Goal: Task Accomplishment & Management: Complete application form

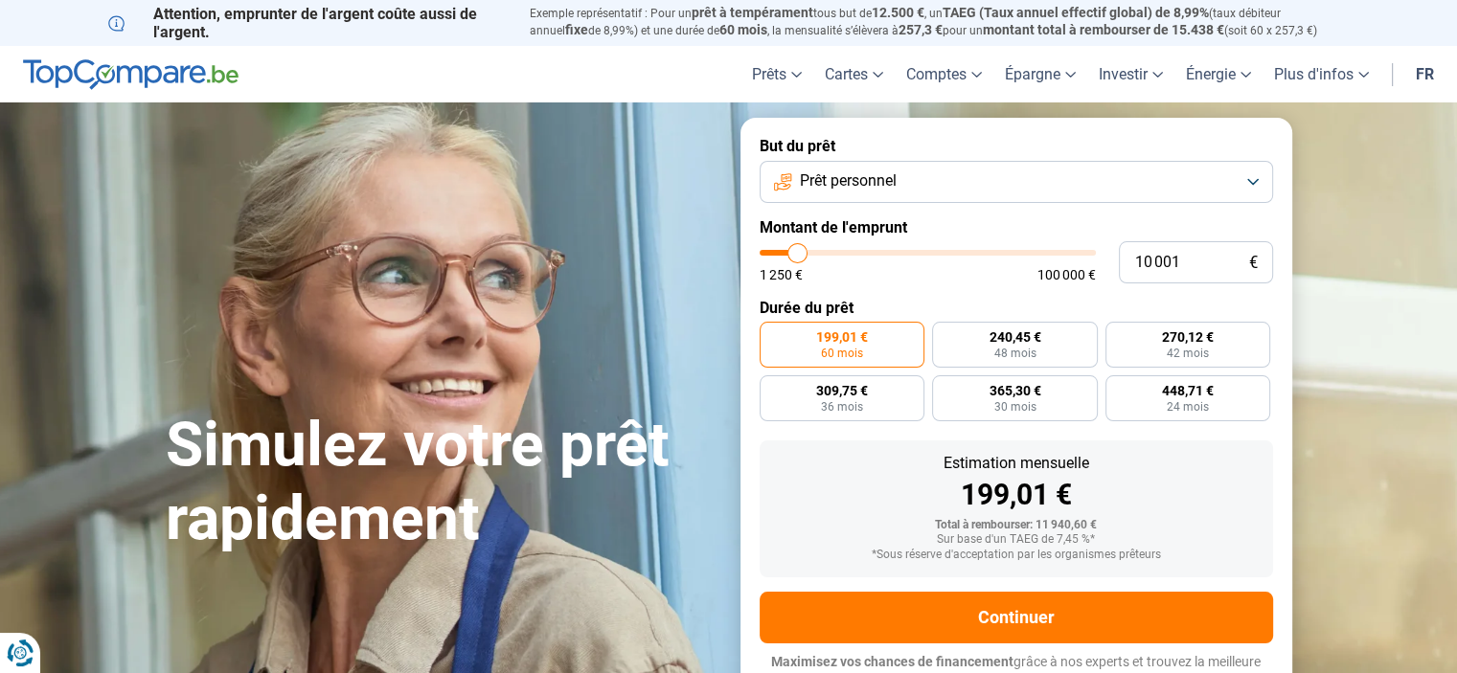
click at [1248, 187] on button "Prêt personnel" at bounding box center [1016, 182] width 513 height 42
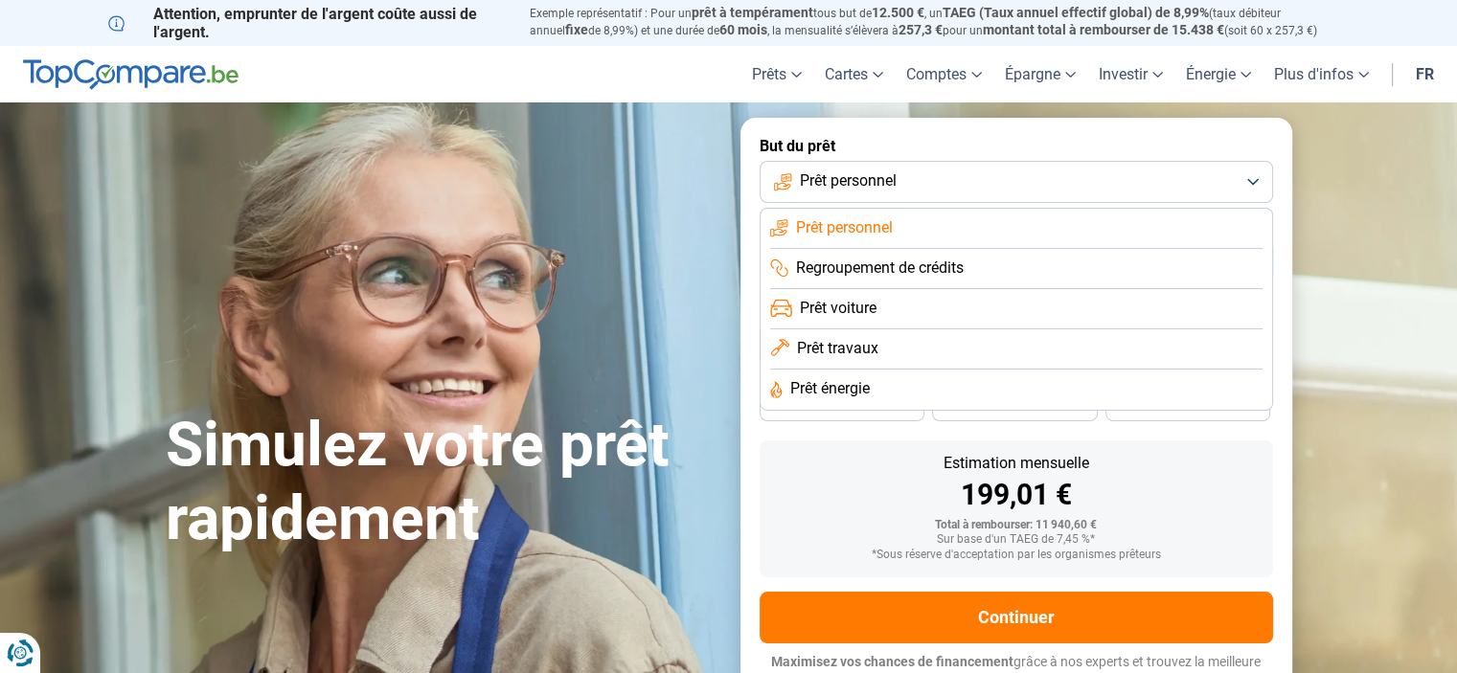
click at [873, 311] on span "Prêt voiture" at bounding box center [838, 308] width 77 height 21
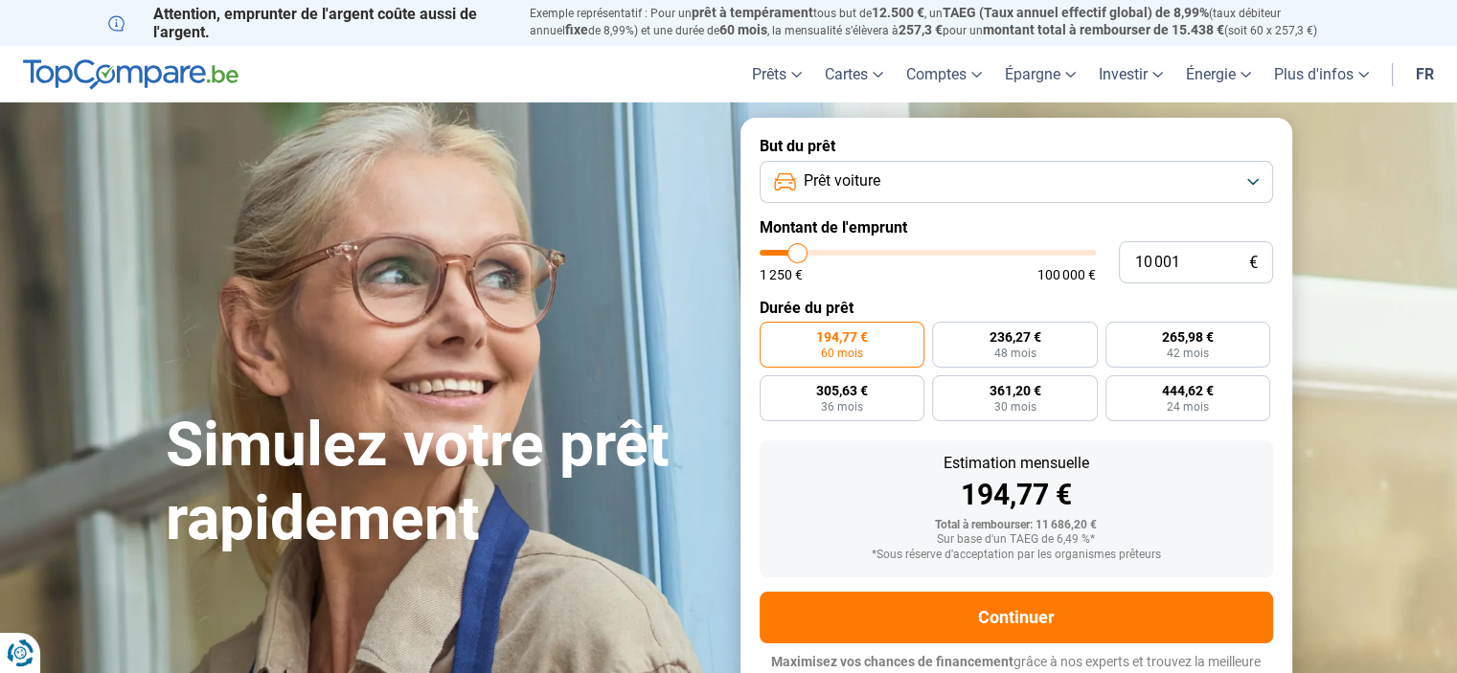
type input "9 250"
type input "9250"
type input "9 500"
type input "9500"
type input "10 000"
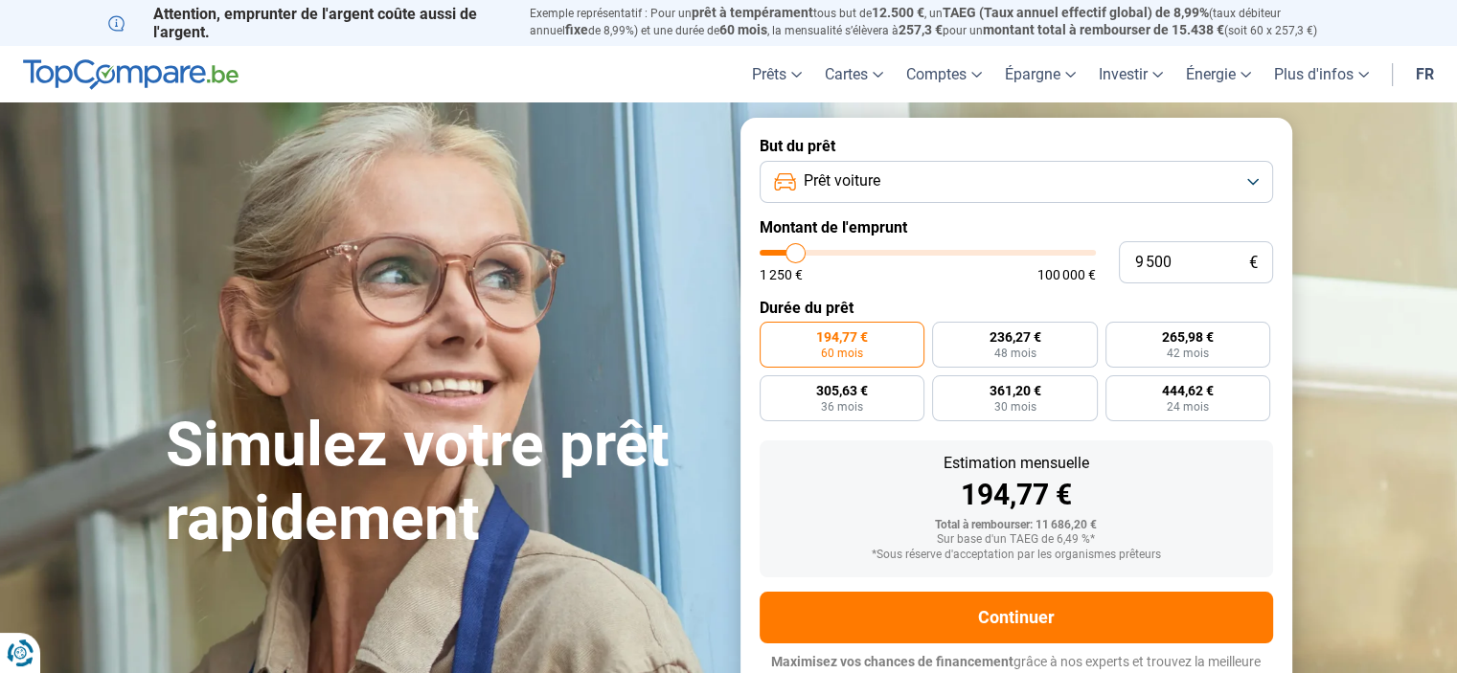
type input "10000"
type input "10 500"
type input "10500"
type input "11 000"
type input "11000"
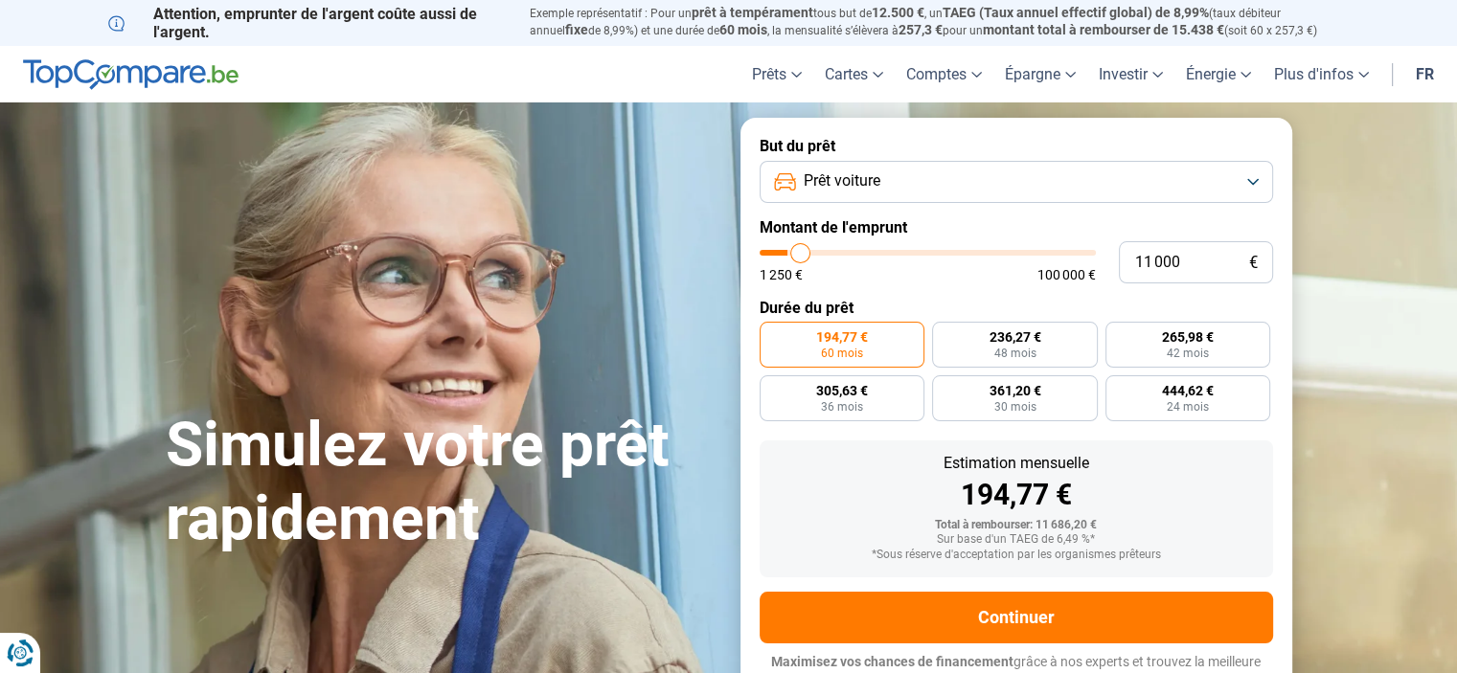
type input "11 250"
type input "11250"
type input "11 500"
type input "11500"
type input "11 750"
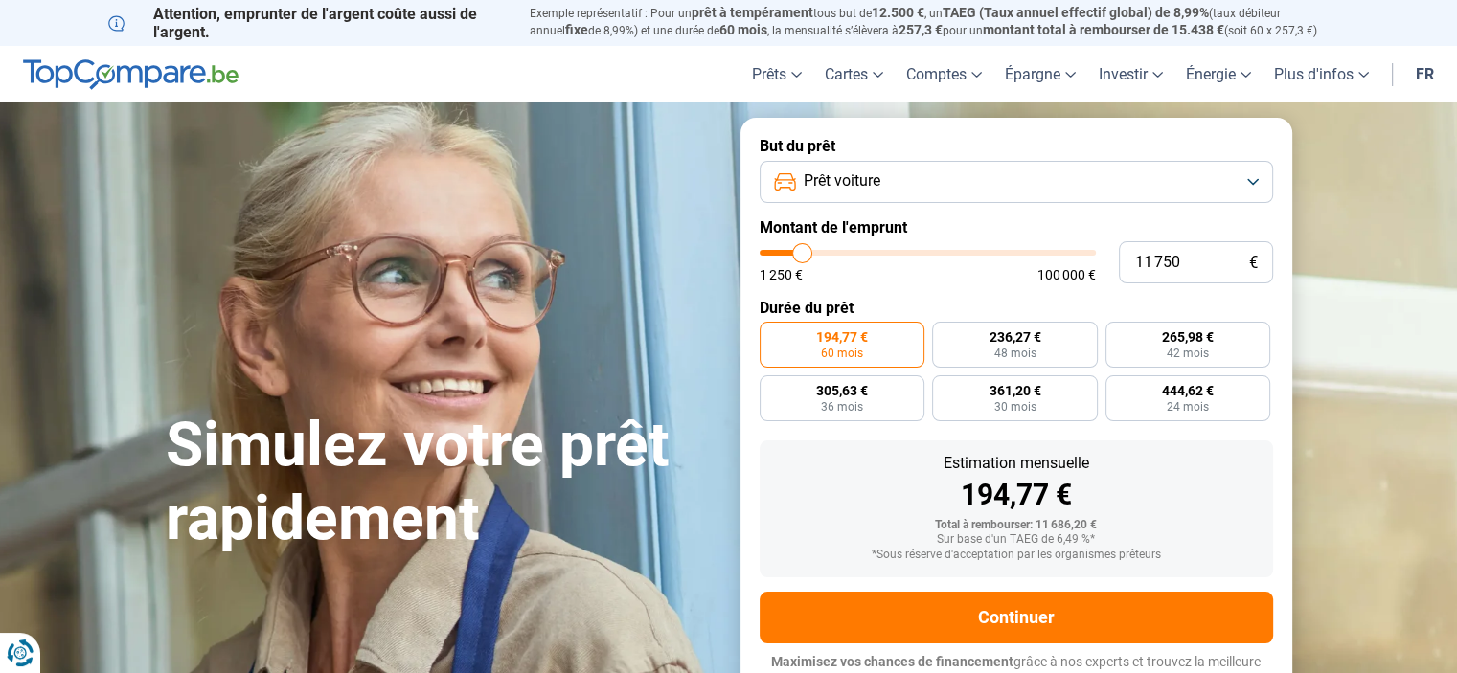
type input "11750"
type input "12 000"
type input "12000"
type input "12 500"
type input "12500"
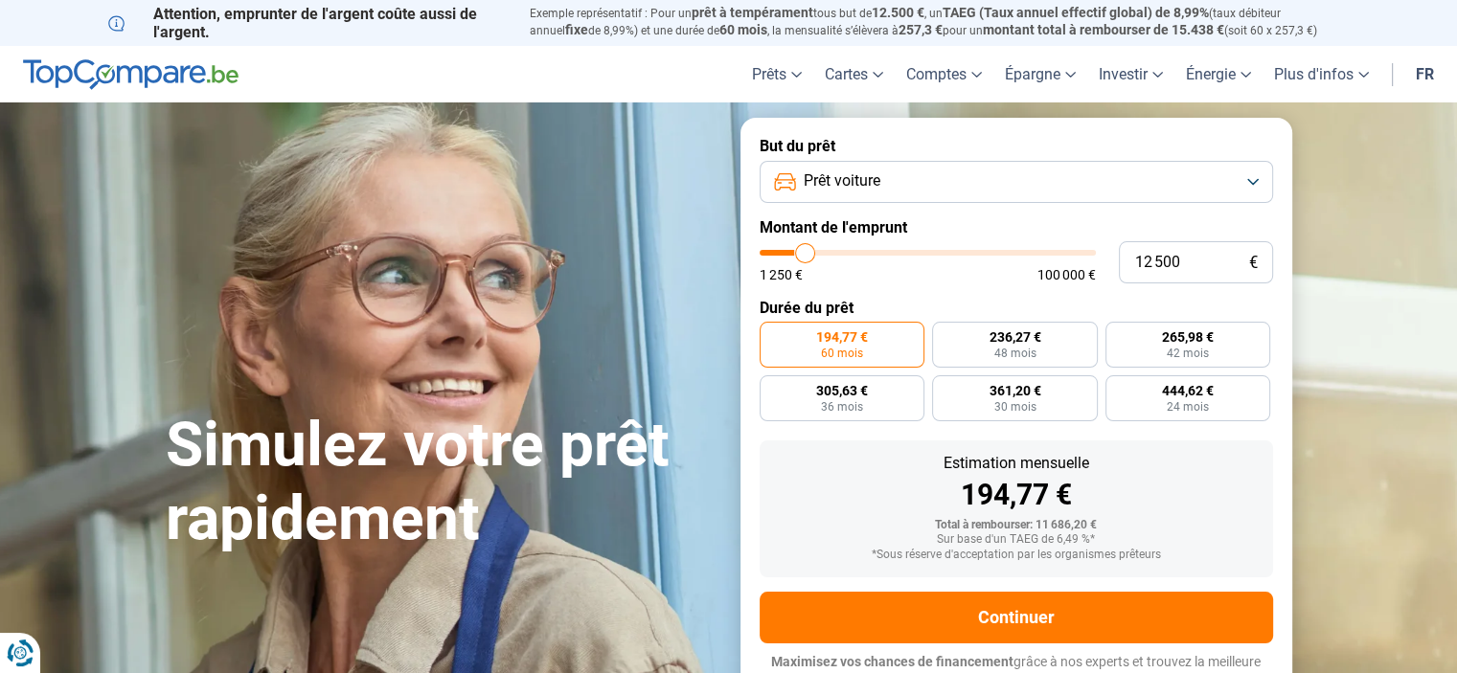
type input "12 750"
type input "12750"
type input "13 250"
type input "13250"
type input "13 500"
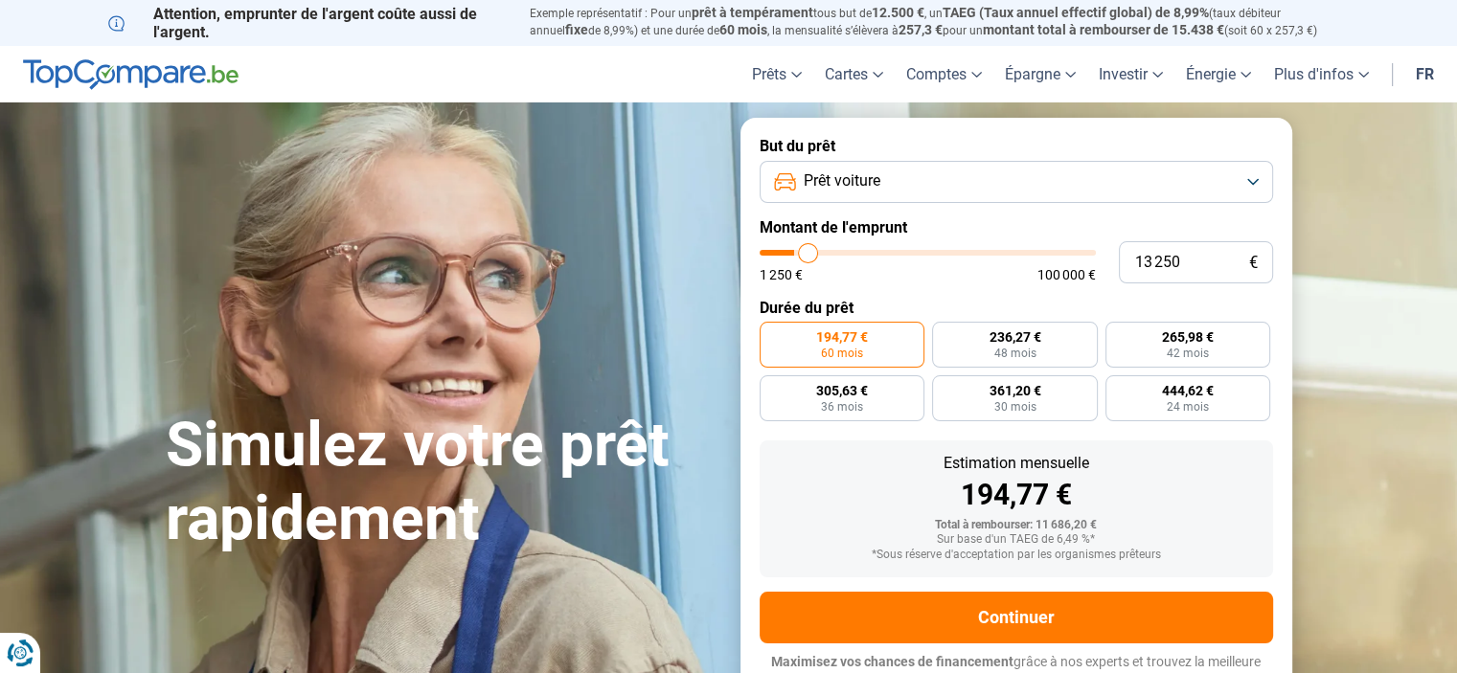
type input "13500"
type input "14 000"
type input "14000"
type input "14 250"
type input "14250"
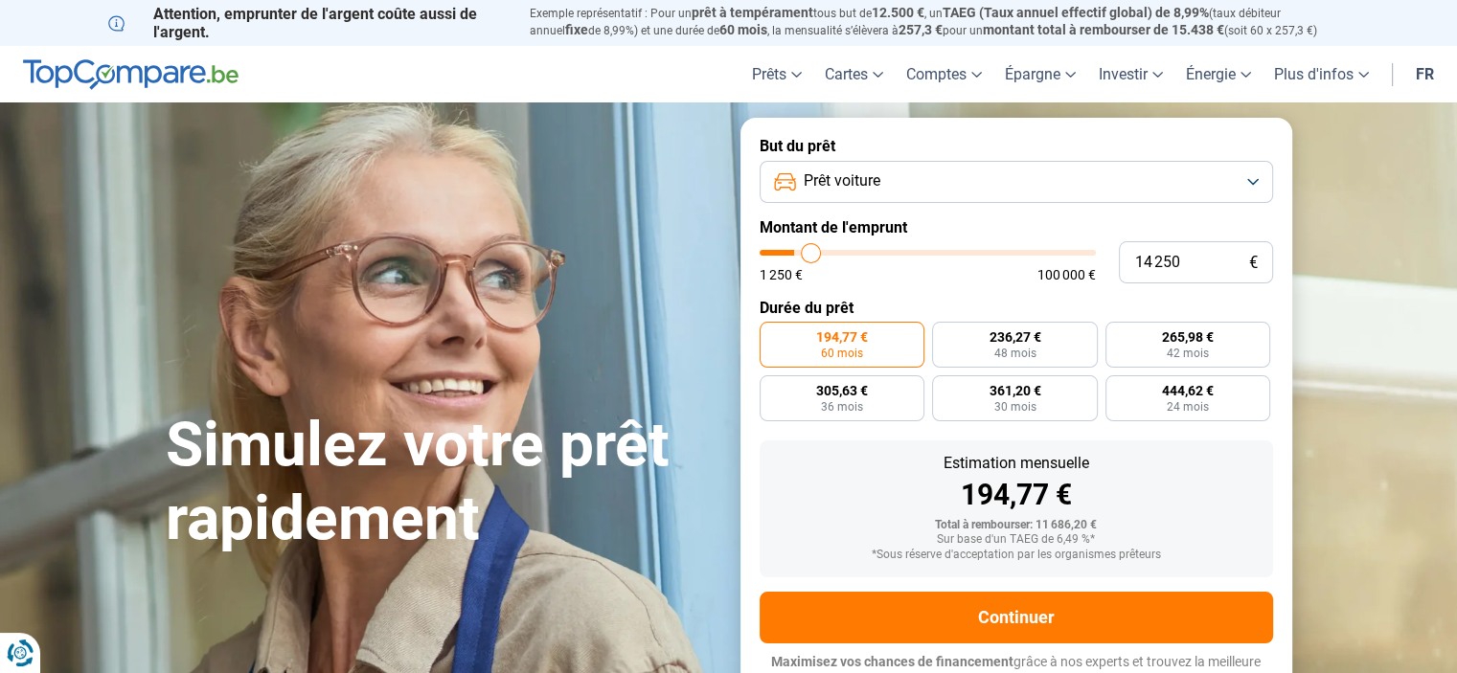
type input "14 750"
type input "14750"
type input "15 000"
type input "15000"
type input "15 250"
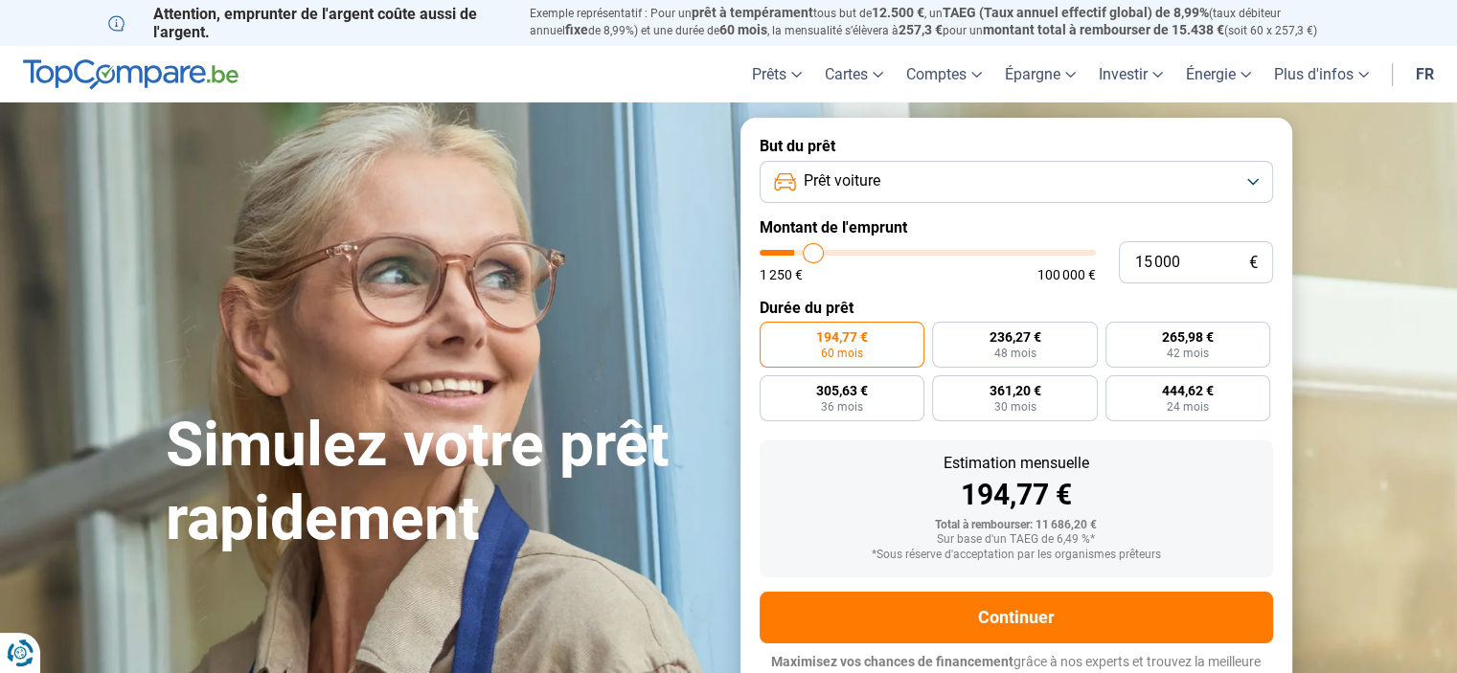
type input "15250"
type input "15 500"
type input "15500"
type input "15 750"
type input "15750"
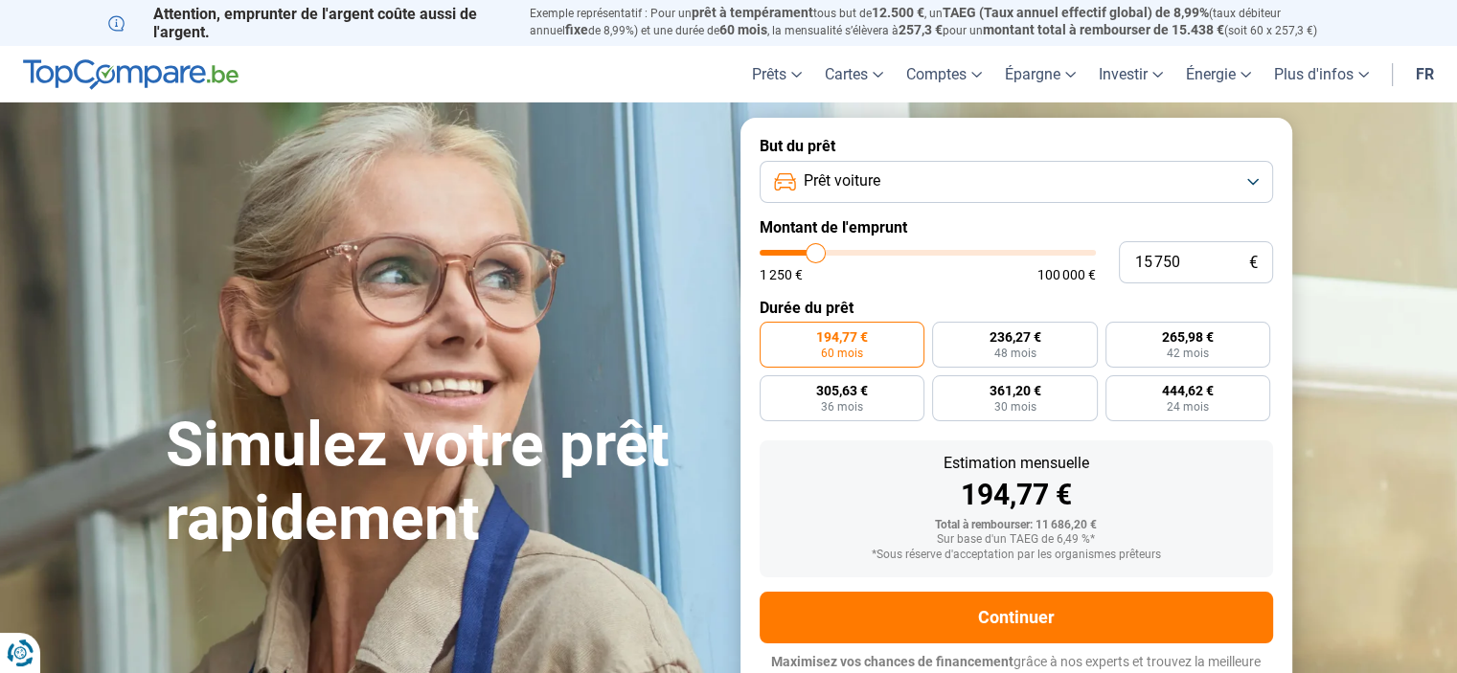
type input "16 000"
type input "16000"
type input "16 250"
type input "16250"
type input "16 500"
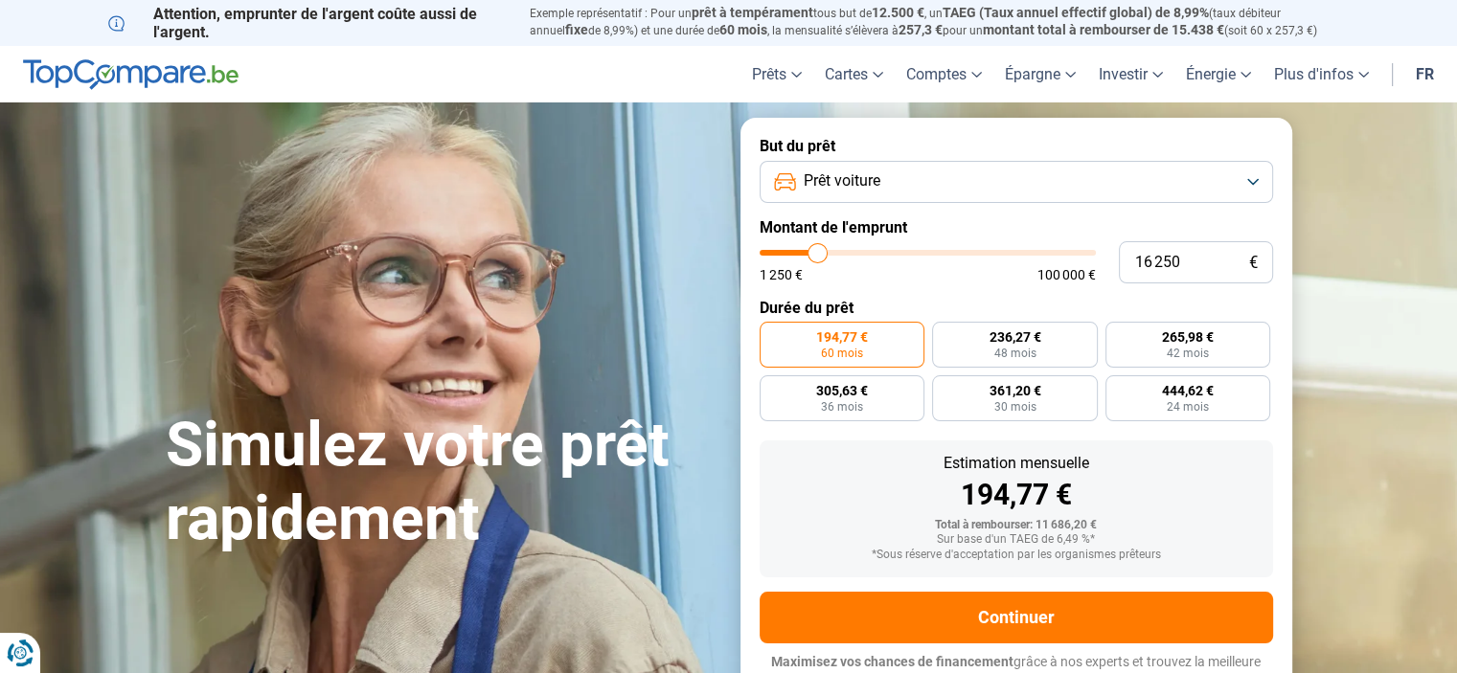
type input "16500"
type input "16 750"
type input "16750"
type input "17 250"
type input "17250"
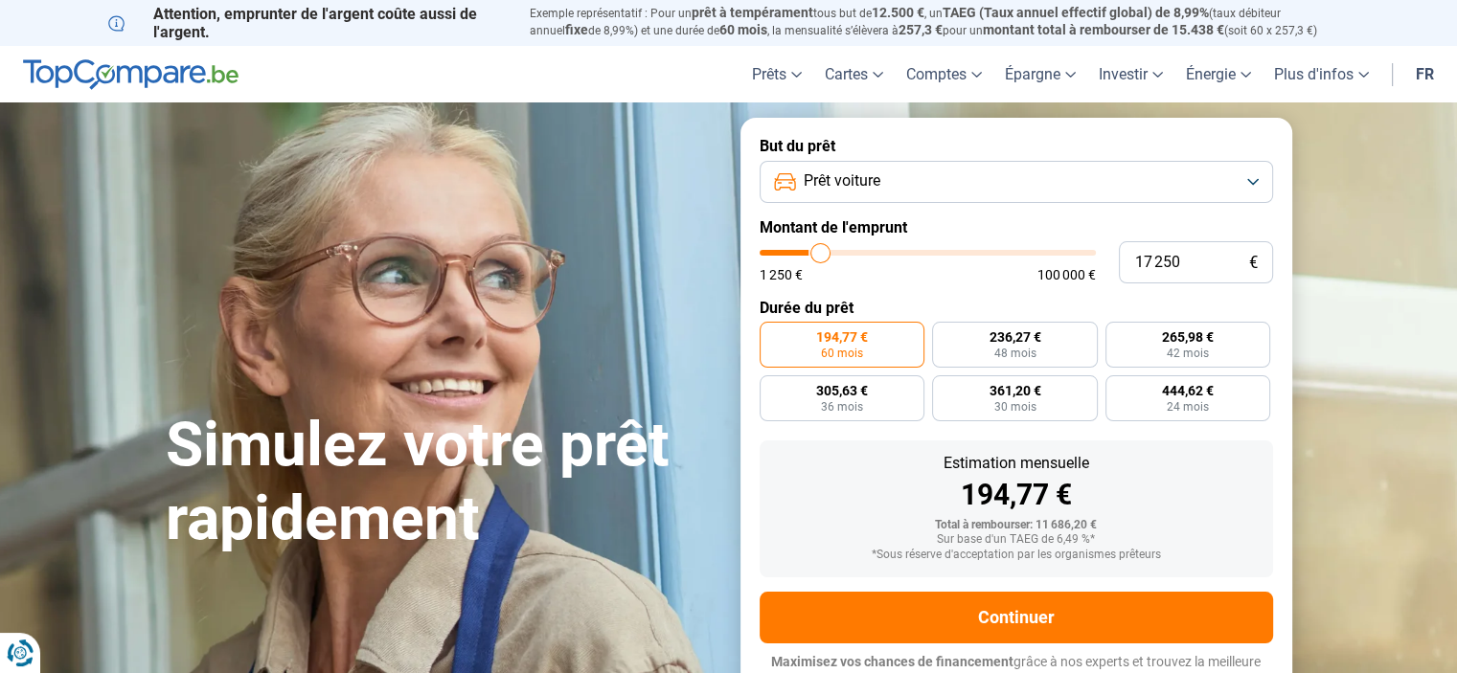
type input "17 500"
type input "17500"
type input "18 000"
type input "18000"
type input "18 250"
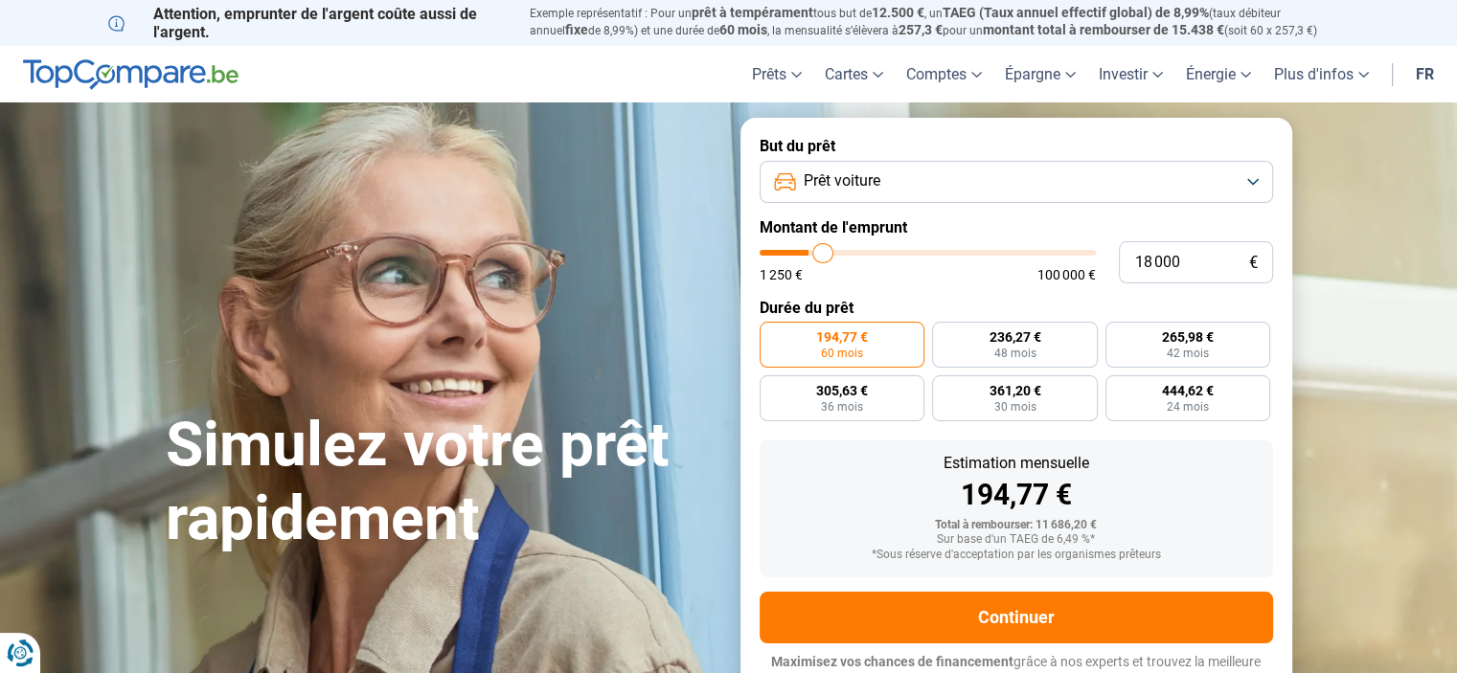
type input "18250"
type input "18 500"
type input "18500"
type input "18 750"
type input "18750"
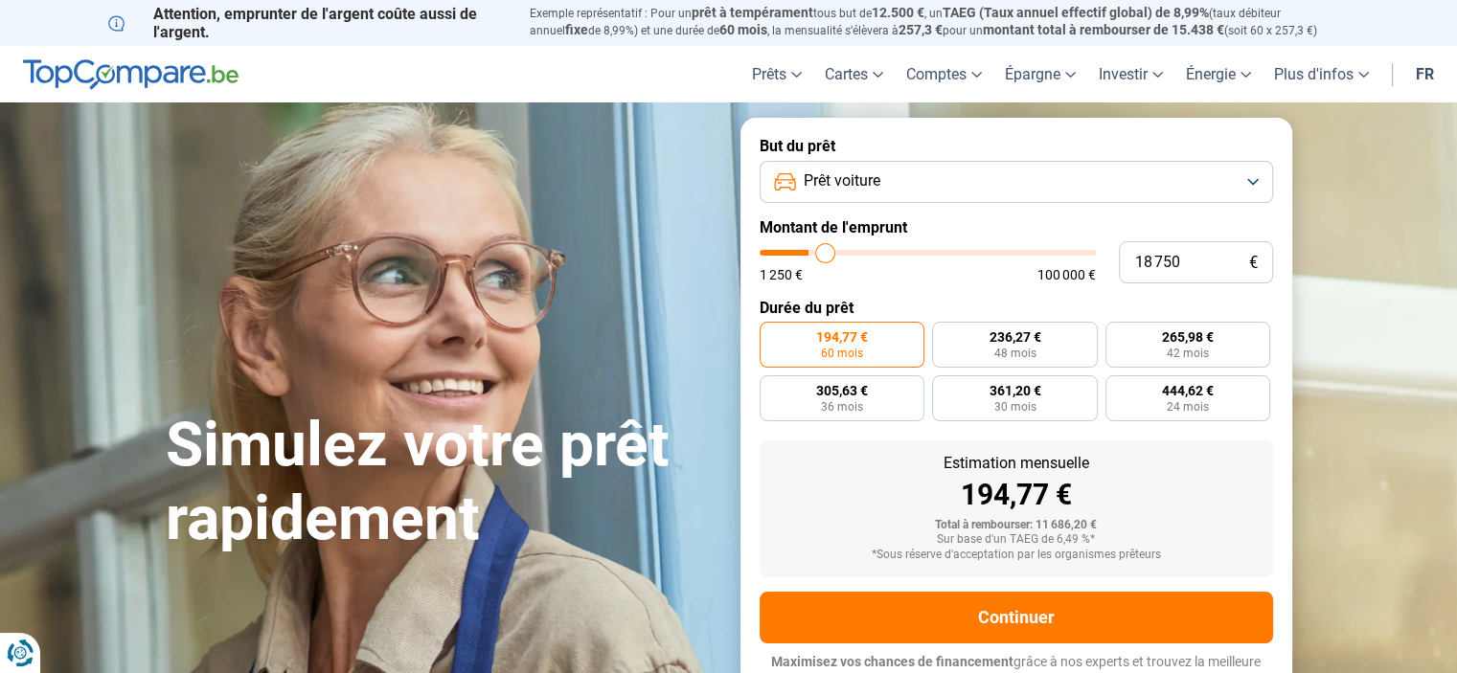
type input "19 000"
type input "19000"
type input "19 250"
type input "19250"
type input "19 000"
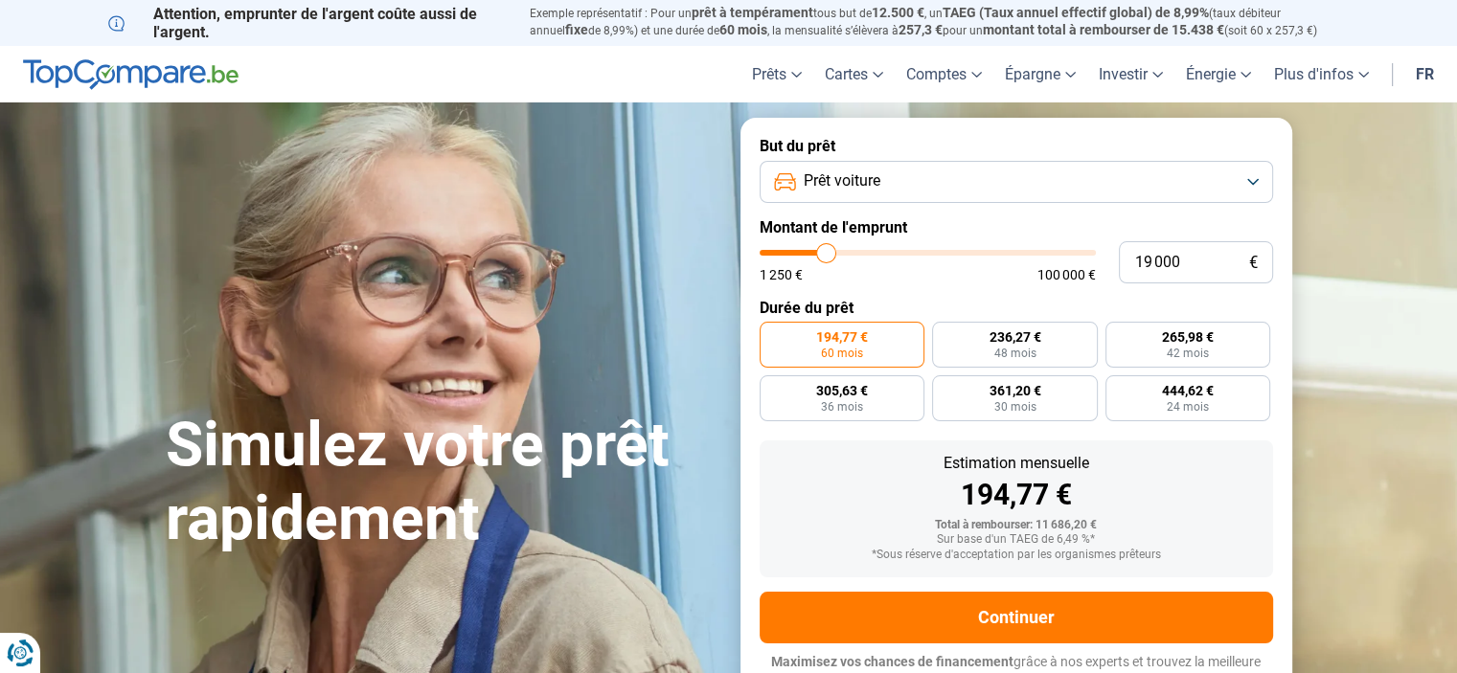
drag, startPoint x: 794, startPoint y: 258, endPoint x: 827, endPoint y: 259, distance: 32.6
type input "19000"
click at [827, 256] on input "range" at bounding box center [928, 253] width 336 height 6
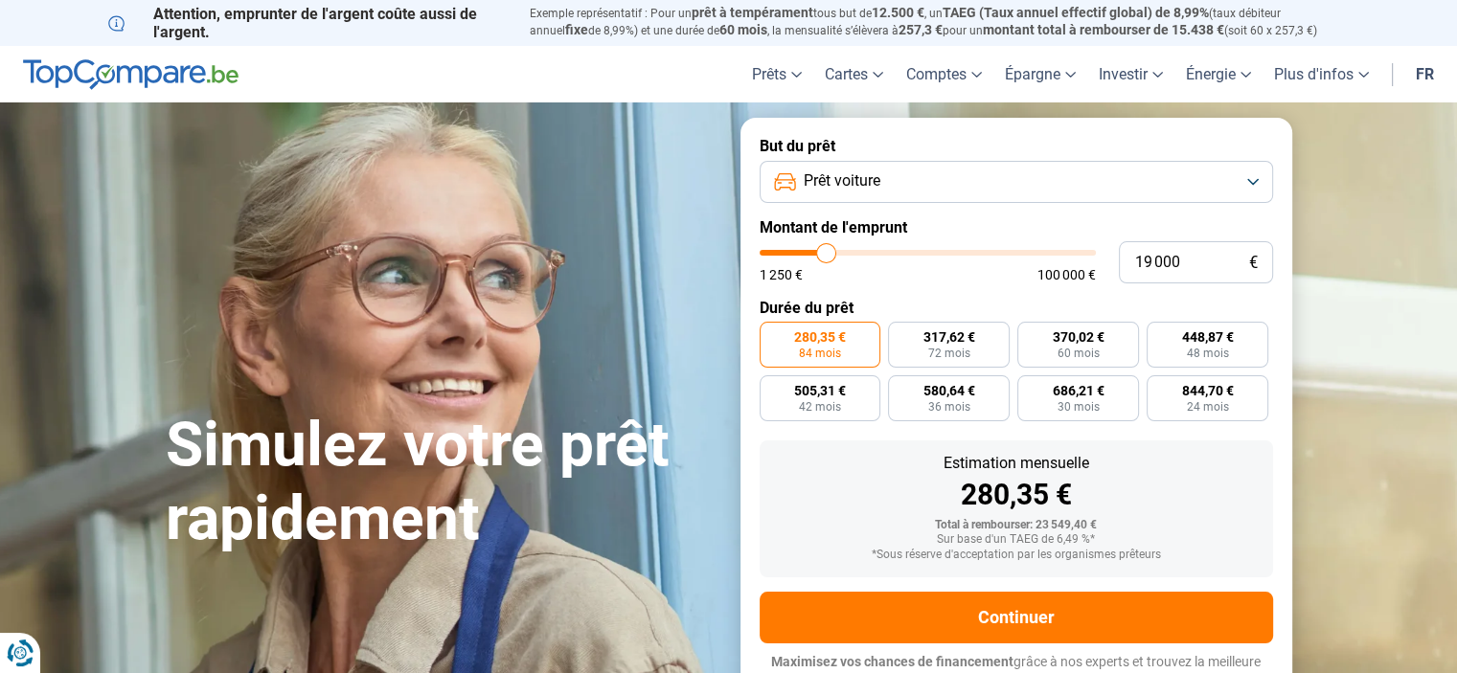
scroll to position [18, 0]
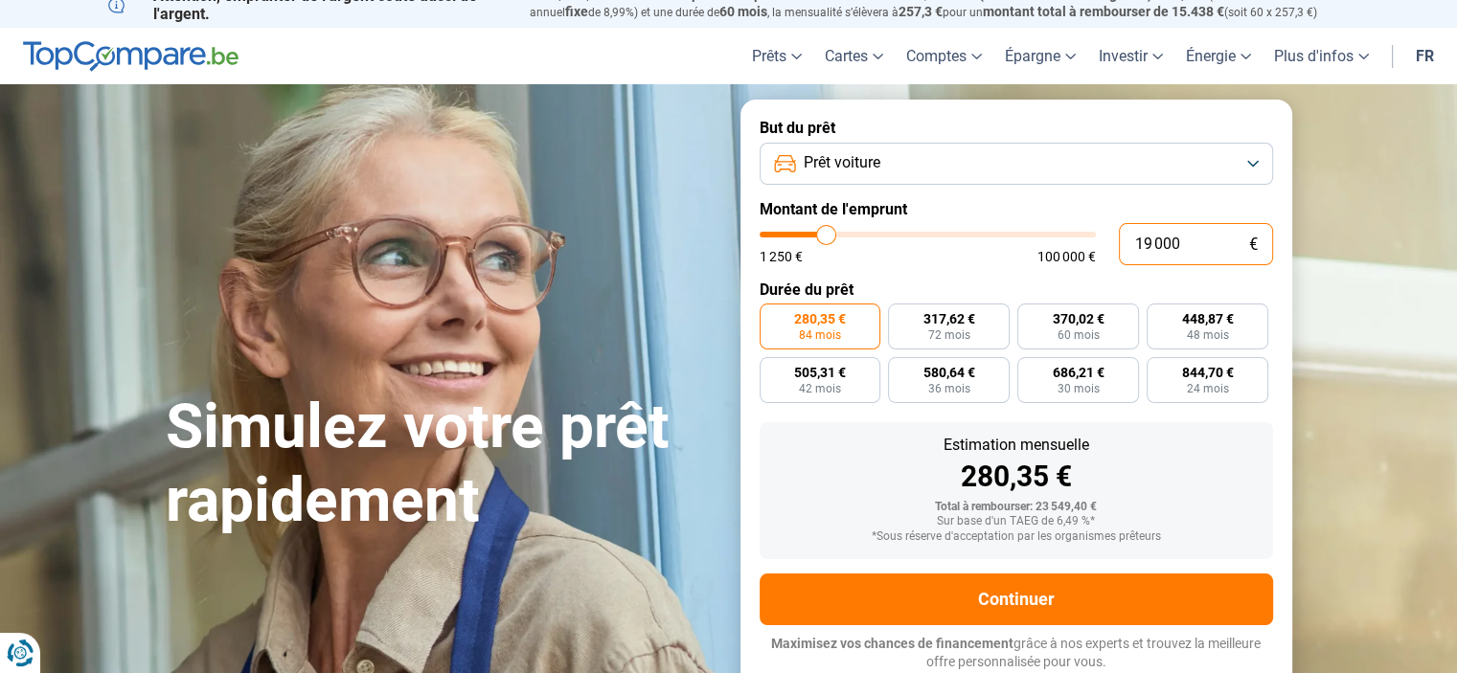
click at [1181, 240] on input "19 000" at bounding box center [1196, 244] width 154 height 42
type input "1 900"
type input "2000"
type input "190"
type input "1250"
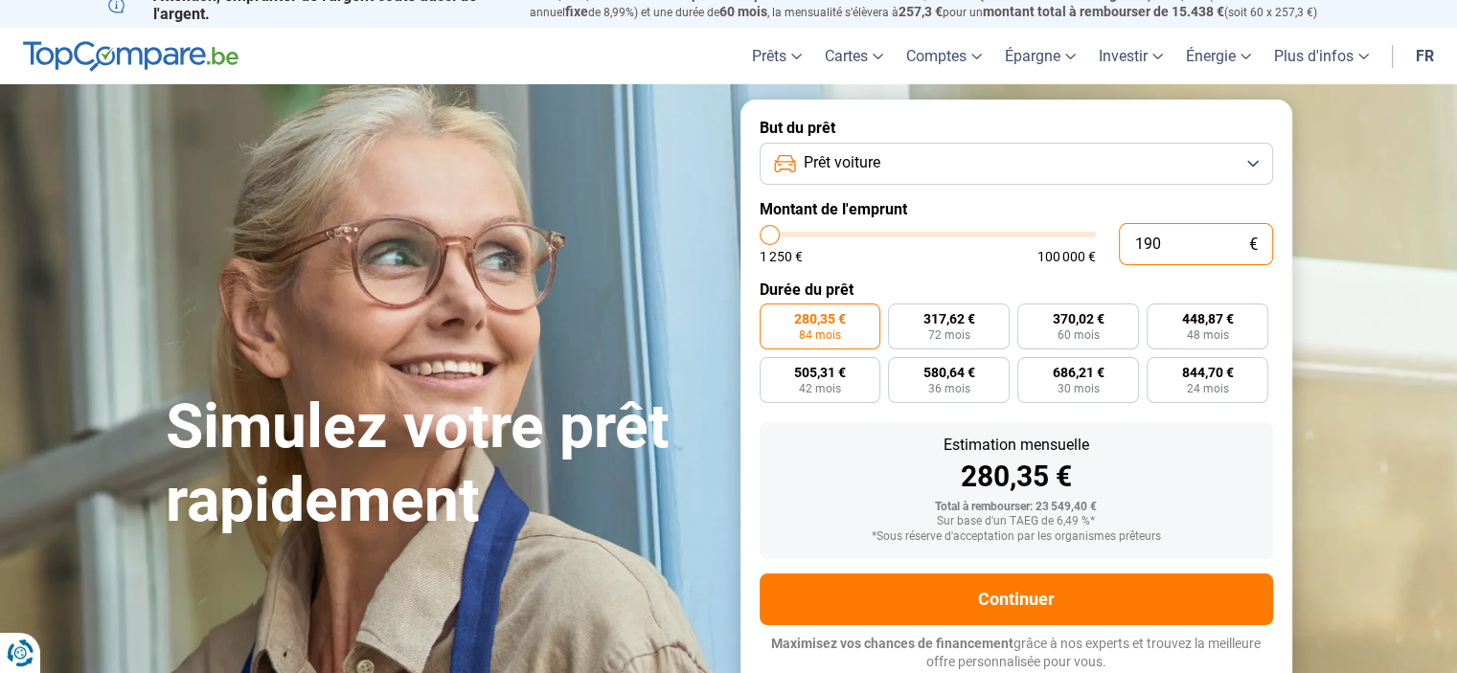
type input "19"
type input "1250"
type input "1"
type input "1250"
type input "17"
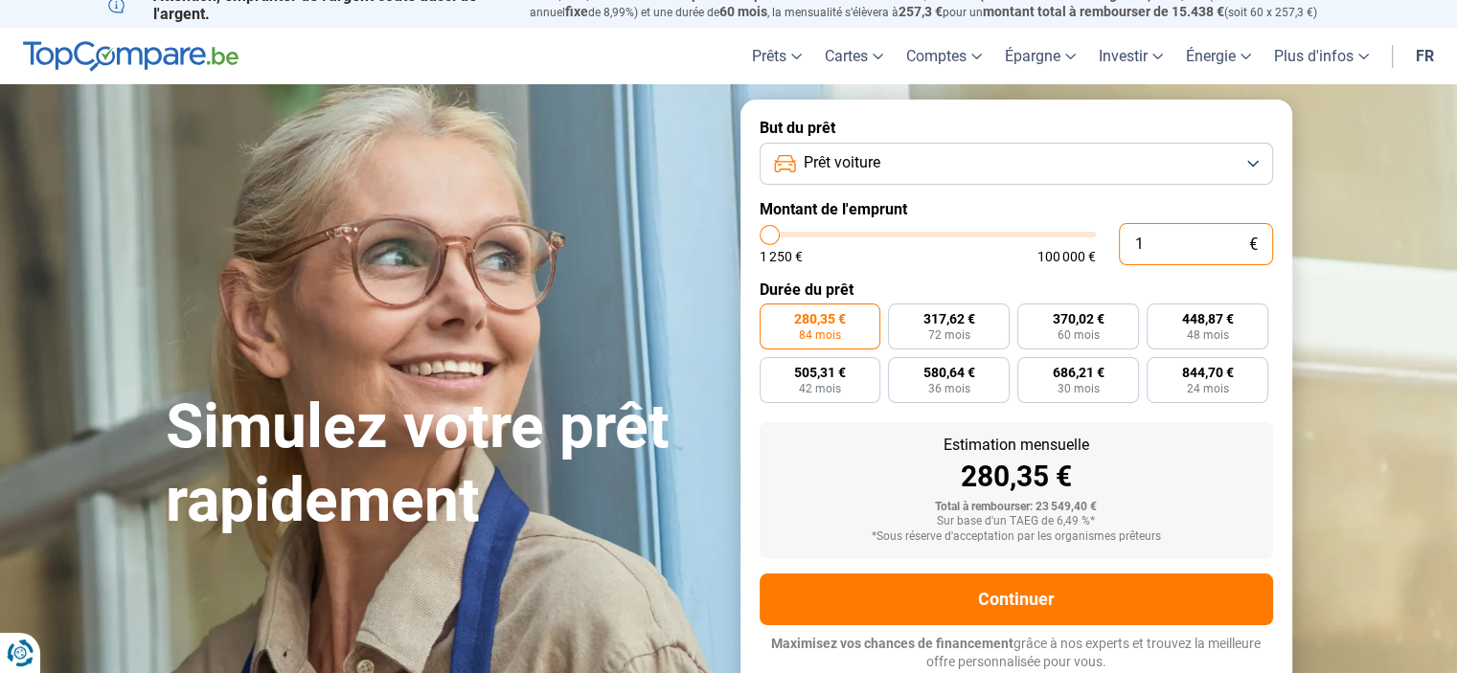
type input "1250"
type input "175"
type input "1250"
type input "1 750"
type input "1750"
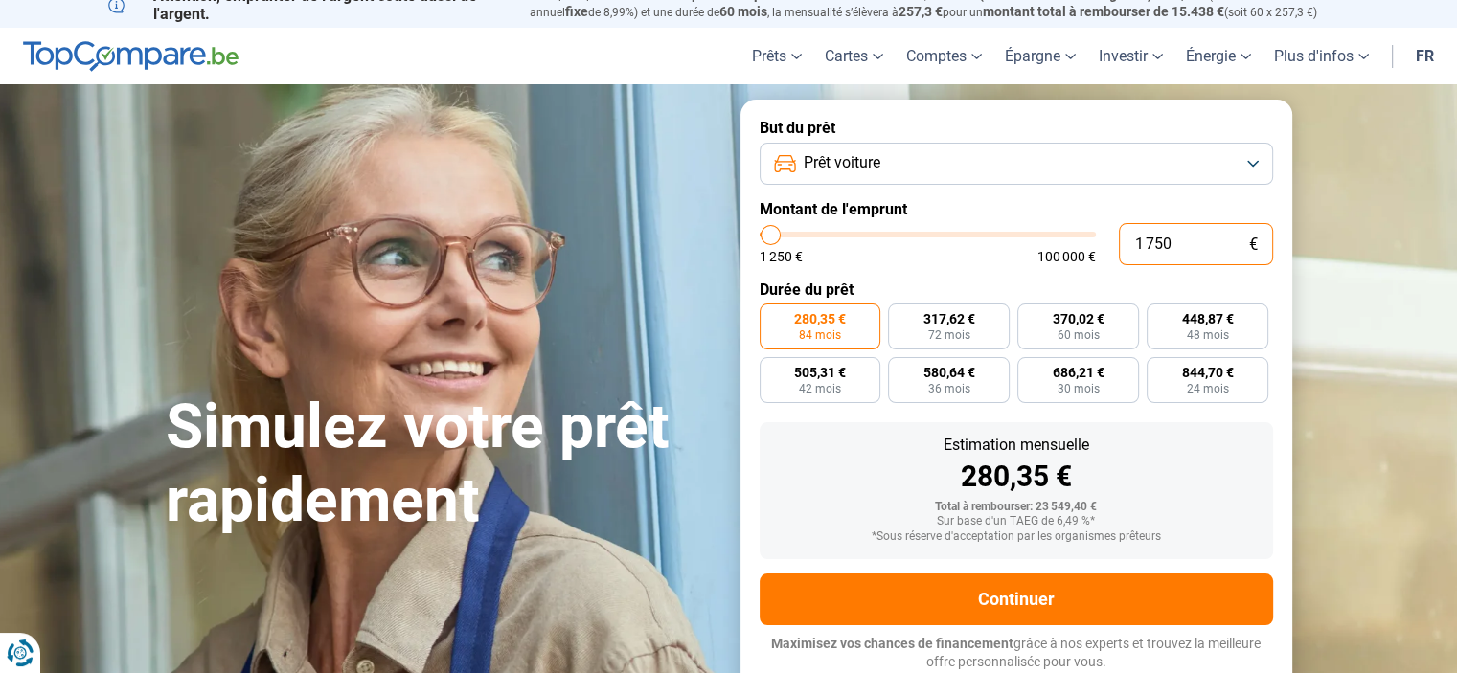
type input "17 500"
type input "17500"
type input "17 500"
click at [1081, 332] on span "60 mois" at bounding box center [1078, 334] width 42 height 11
click at [1030, 316] on input "340,81 € 60 mois" at bounding box center [1023, 310] width 12 height 12
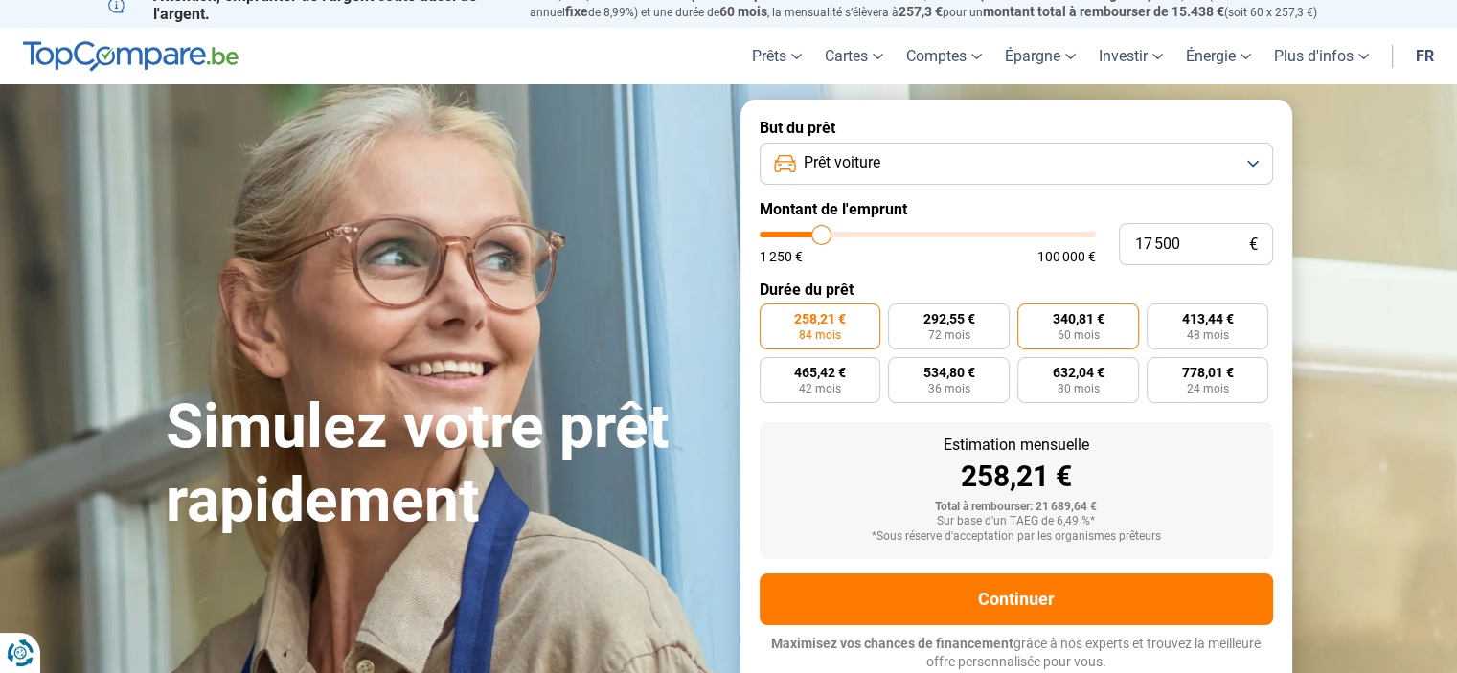
radio input "true"
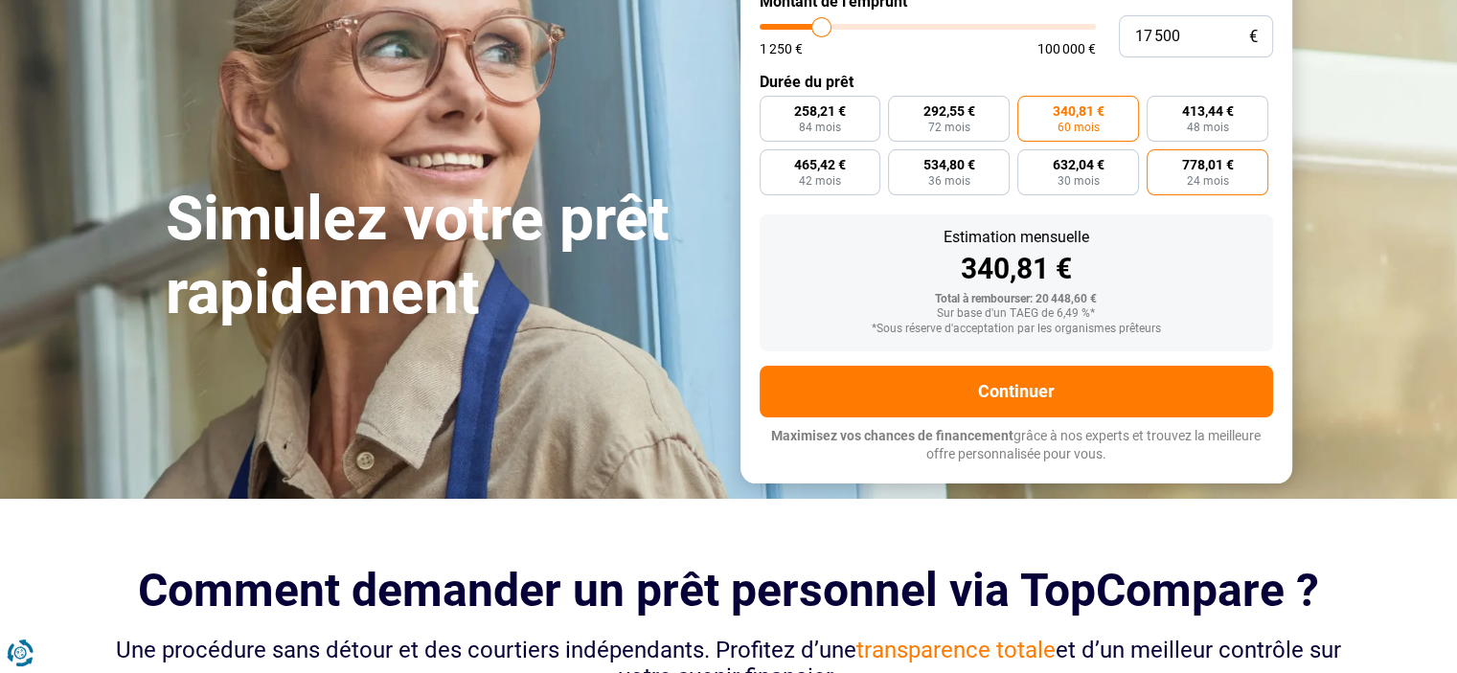
scroll to position [0, 0]
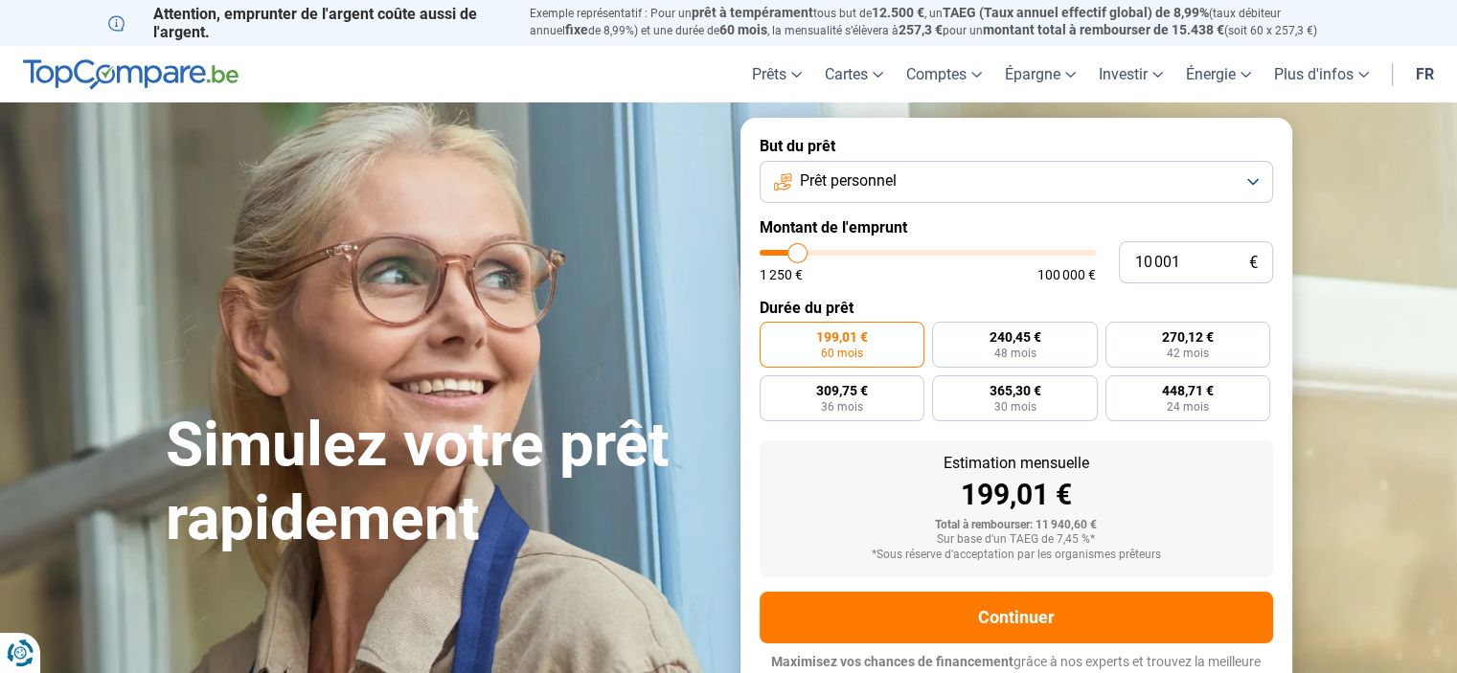
click at [1253, 183] on button "Prêt personnel" at bounding box center [1016, 182] width 513 height 42
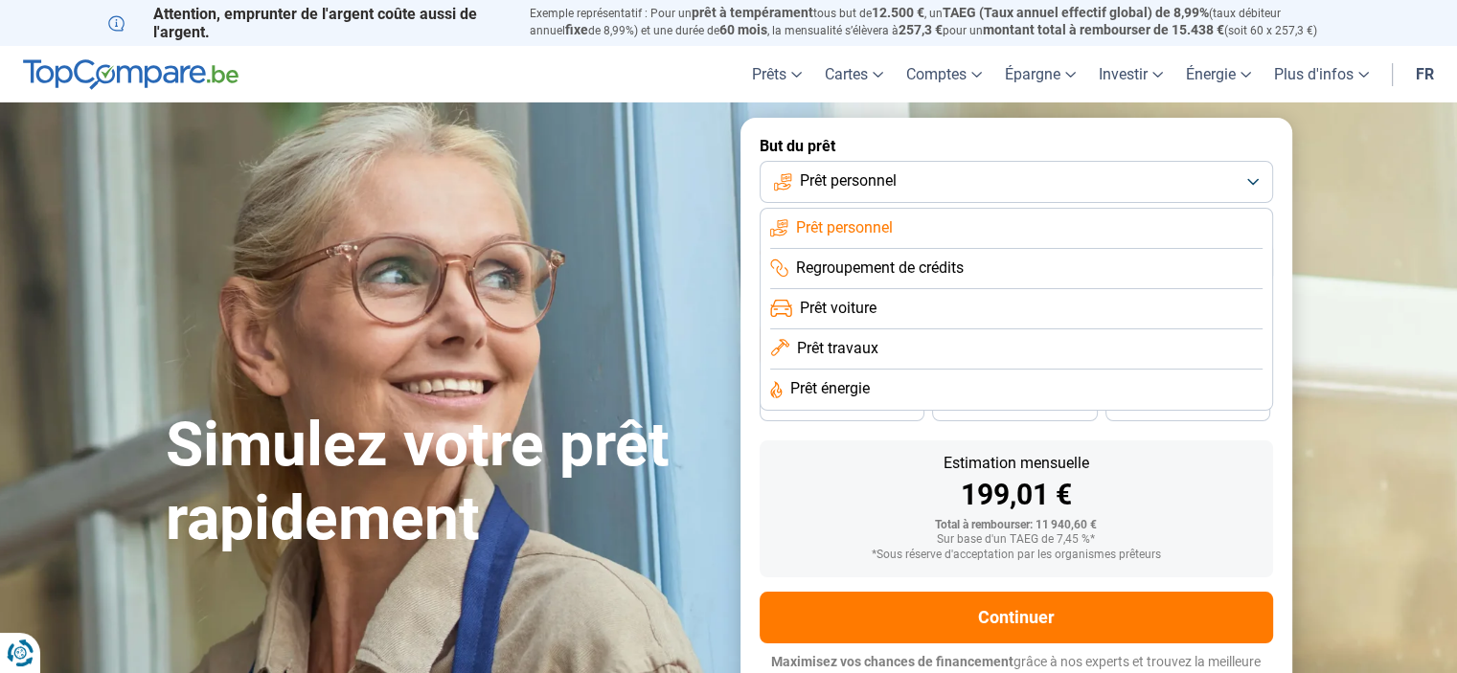
click at [881, 306] on li "Prêt voiture" at bounding box center [1016, 309] width 492 height 40
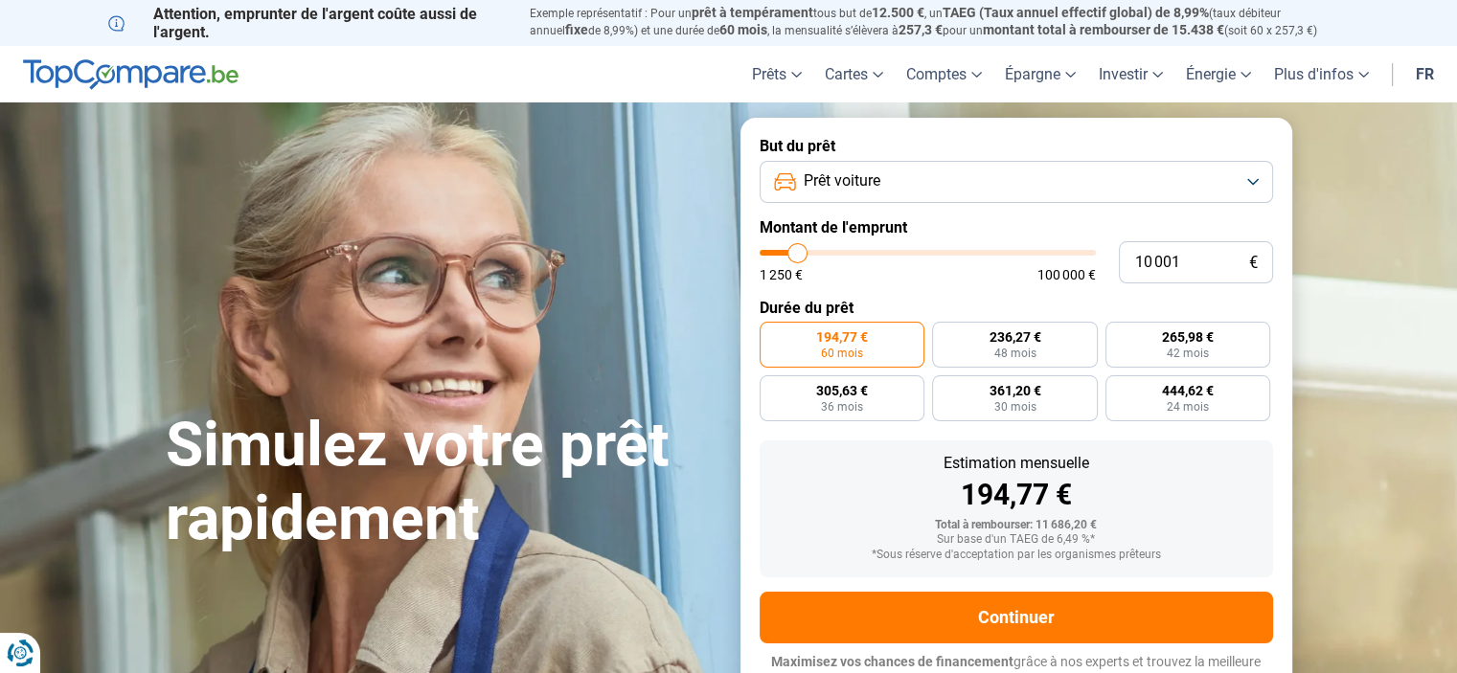
scroll to position [18, 0]
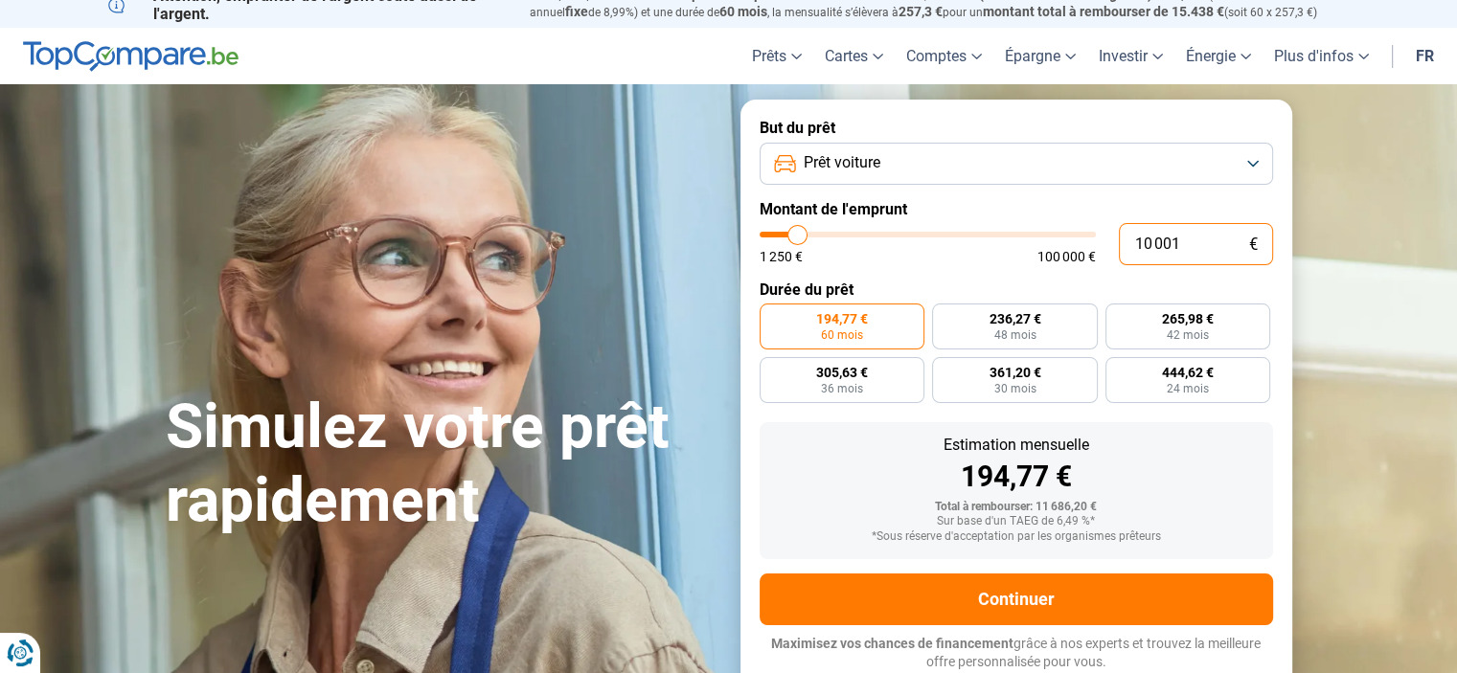
click at [1184, 244] on input "10 001" at bounding box center [1196, 244] width 154 height 42
type input "1 000"
type input "1250"
type input "100"
type input "1250"
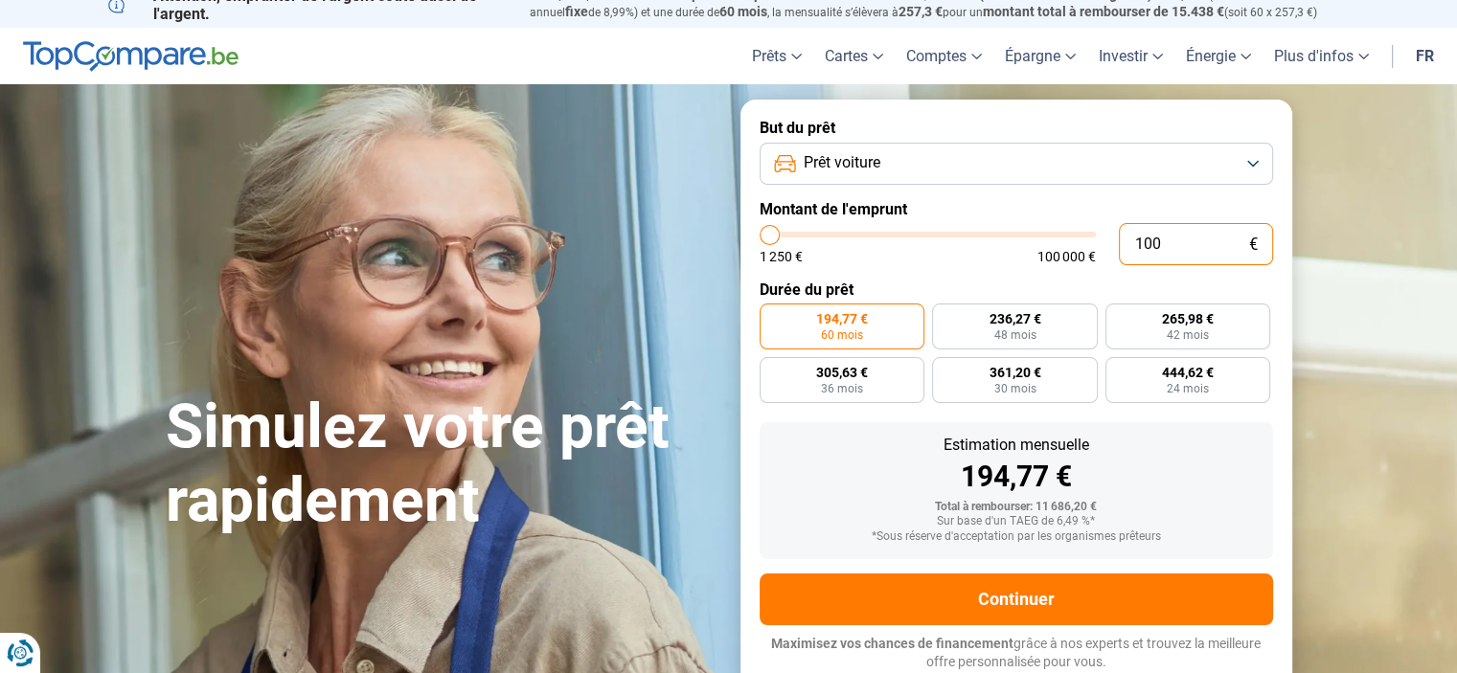
type input "10"
type input "1250"
type input "1"
type input "1250"
type input "17"
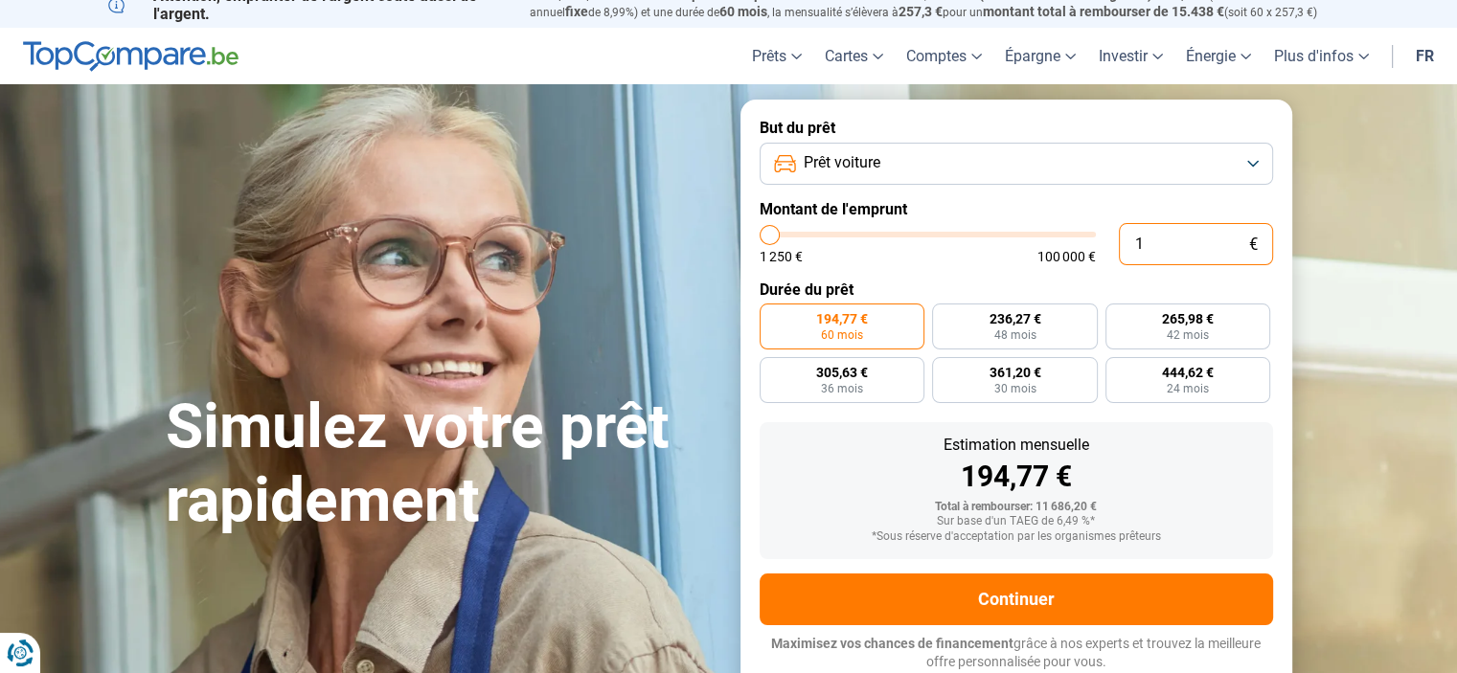
type input "1250"
type input "175"
type input "1250"
type input "1 750"
type input "1750"
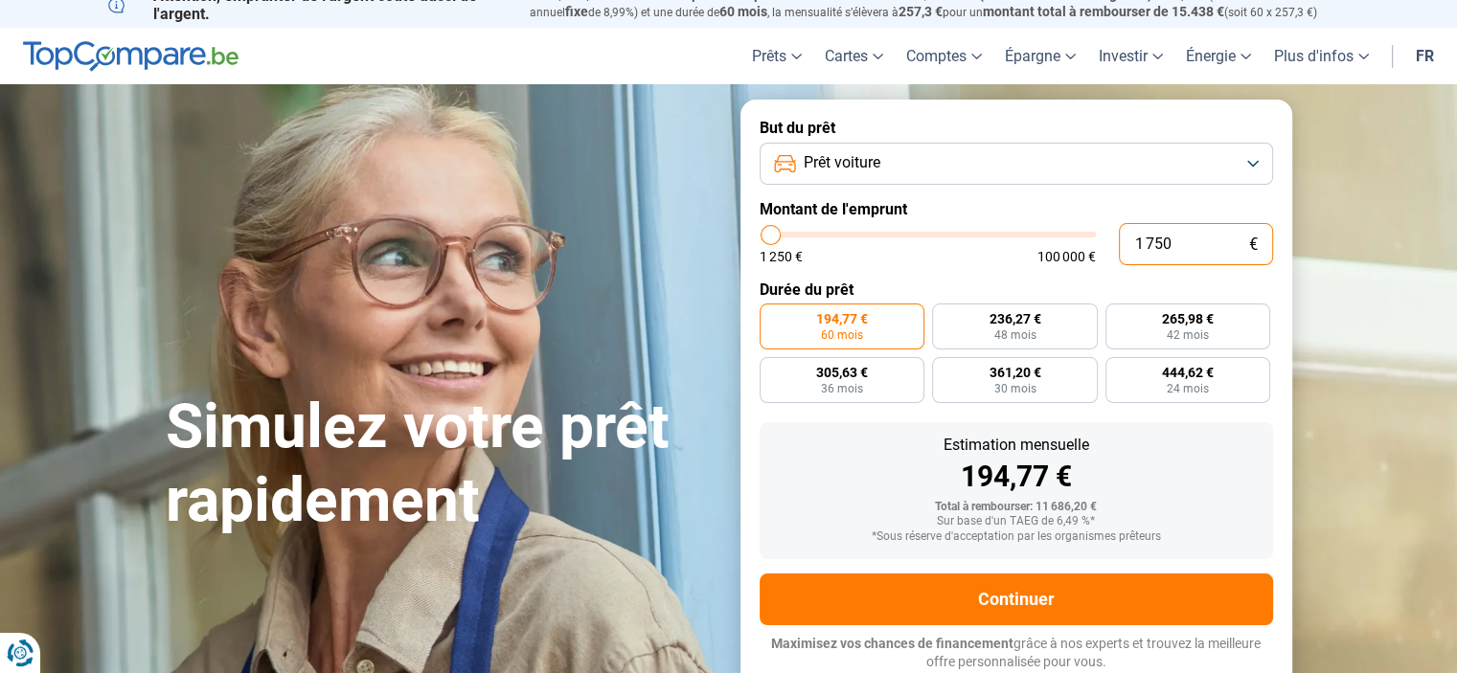
type input "17 500"
type input "17500"
radio input "false"
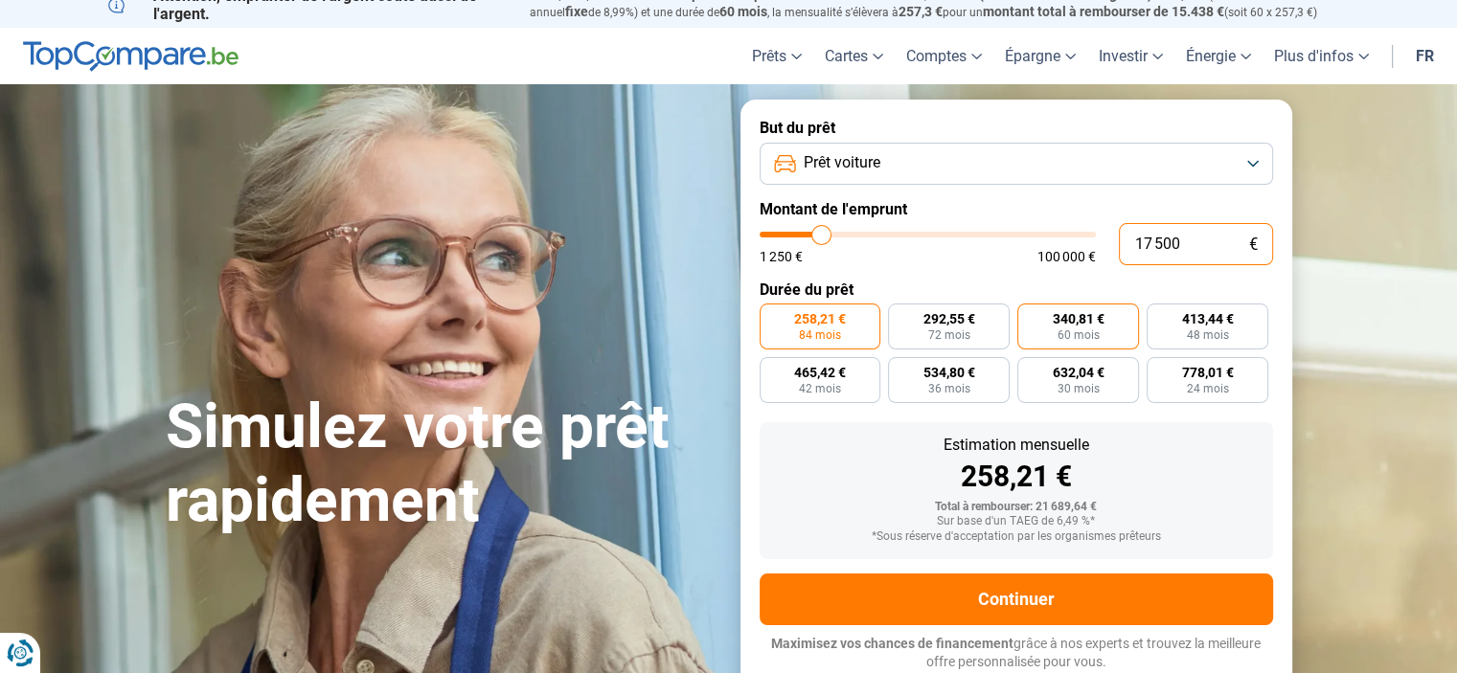
type input "17 500"
click at [1062, 331] on span "60 mois" at bounding box center [1078, 334] width 42 height 11
click at [1030, 316] on input "340,81 € 60 mois" at bounding box center [1023, 310] width 12 height 12
radio input "true"
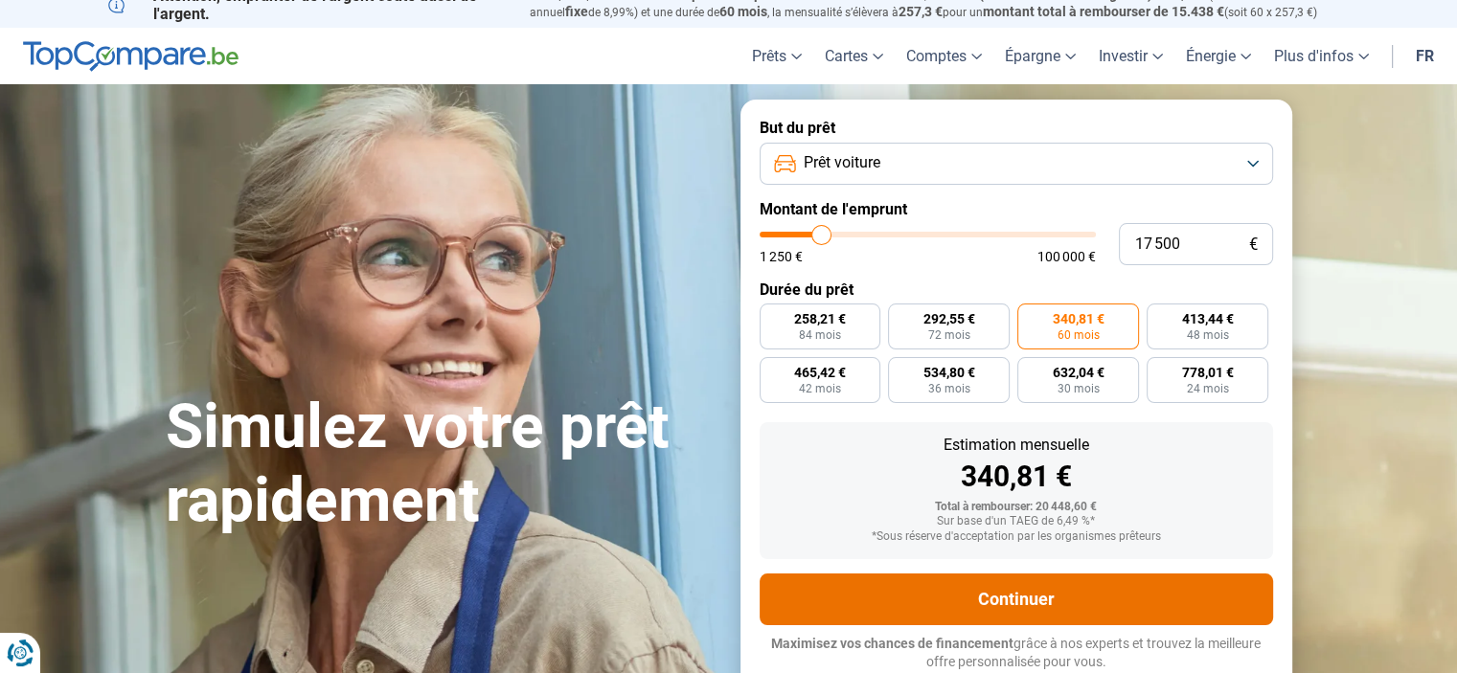
click at [1027, 593] on button "Continuer" at bounding box center [1016, 600] width 513 height 52
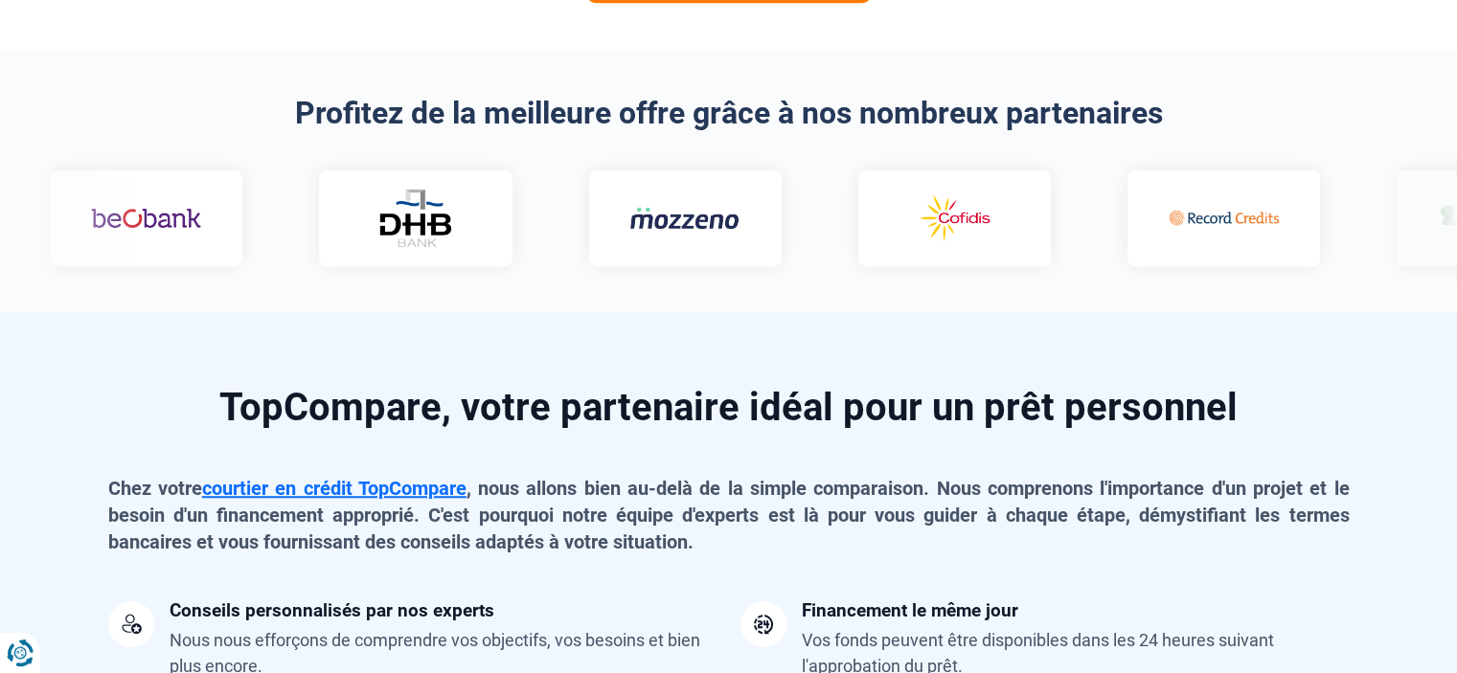
scroll to position [1168, 0]
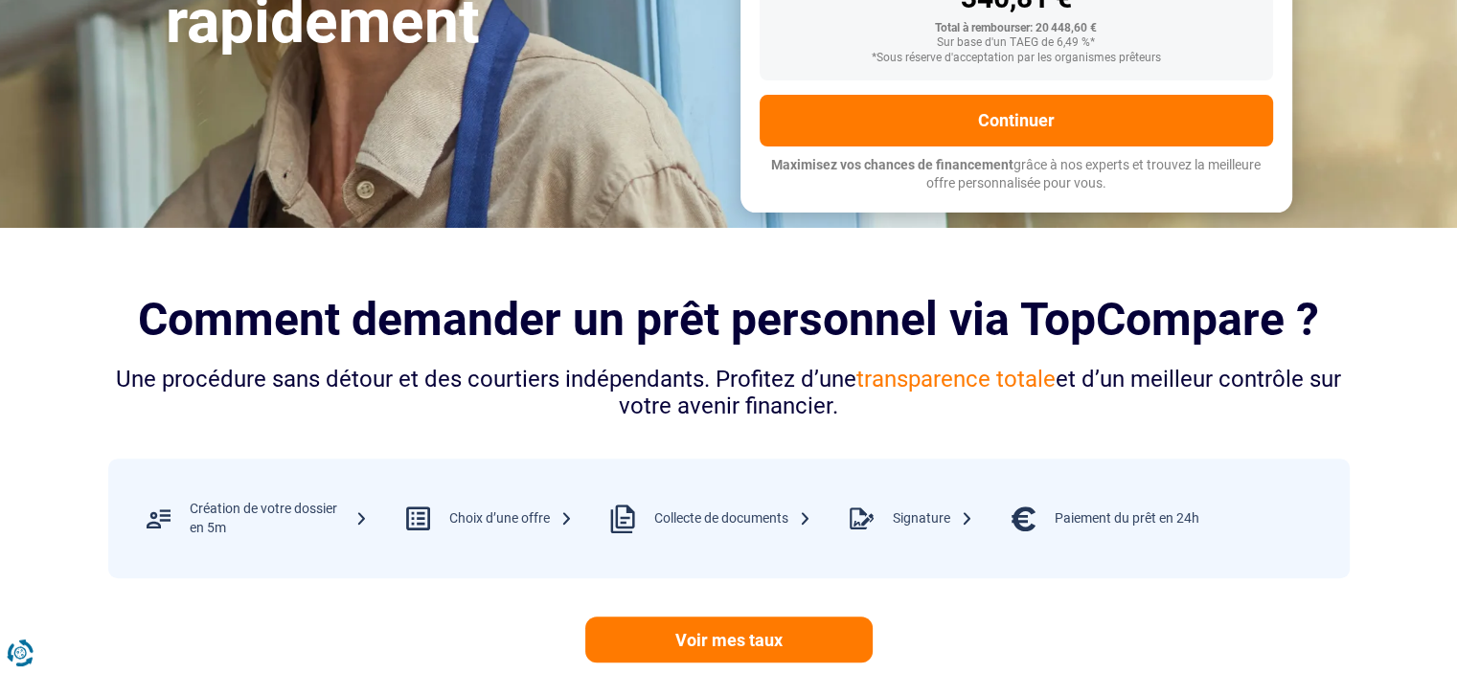
scroll to position [0, 0]
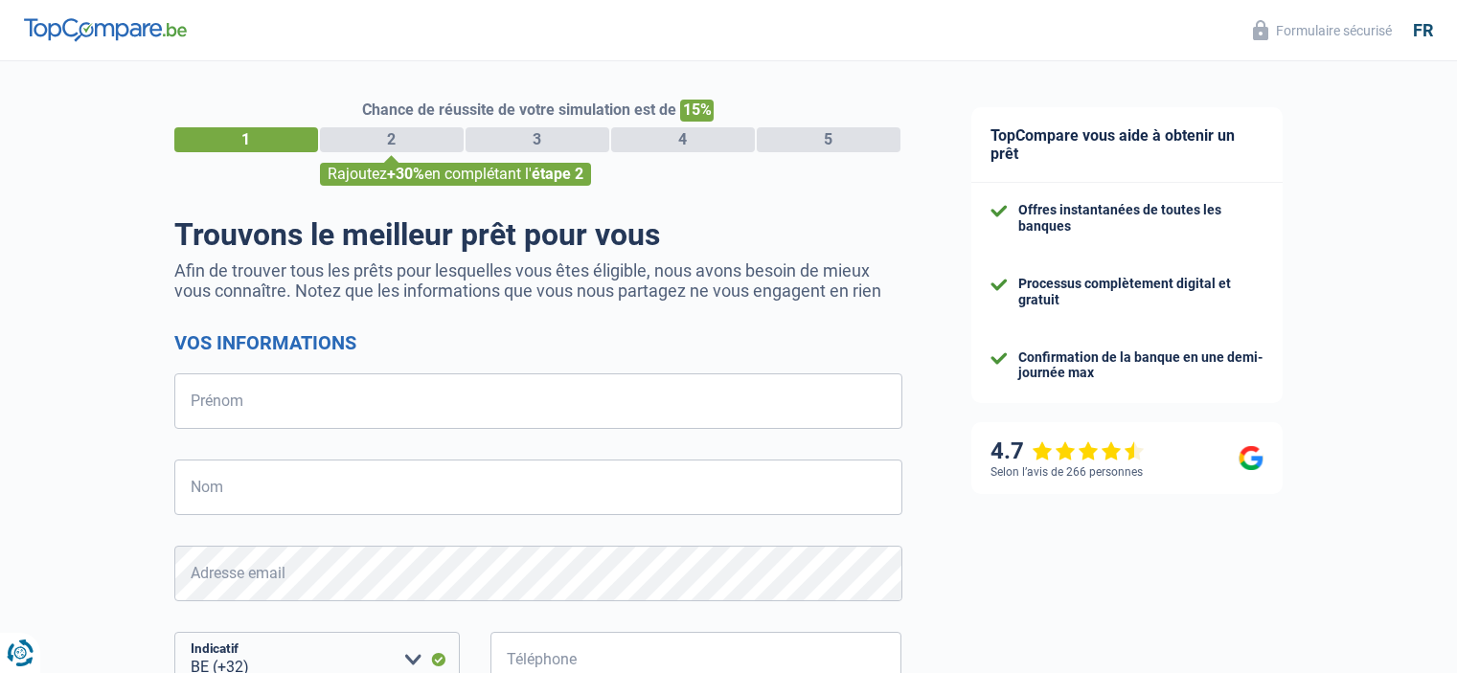
select select "32"
